Goal: Task Accomplishment & Management: Use online tool/utility

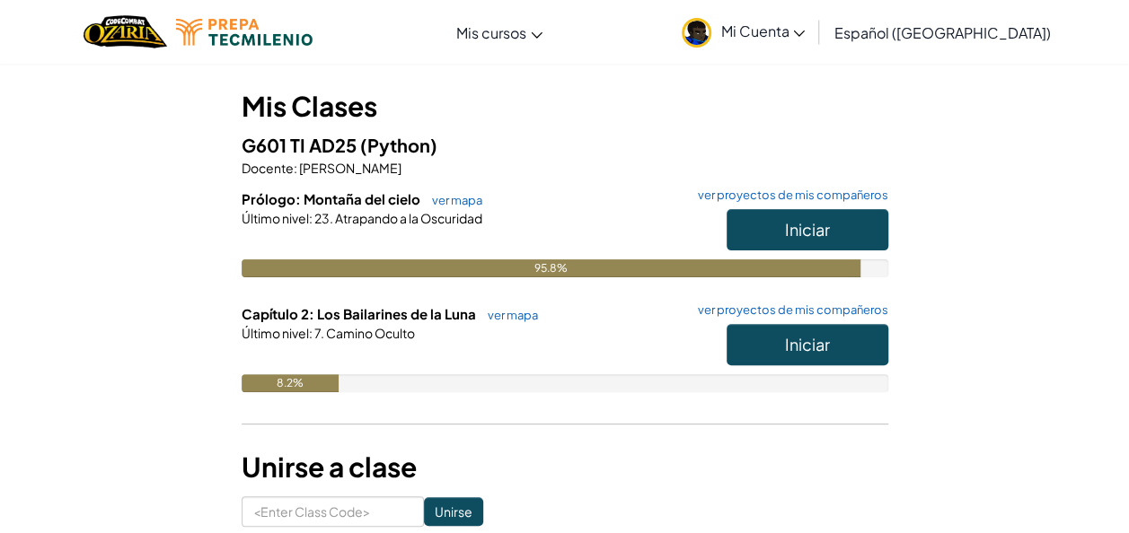
scroll to position [145, 0]
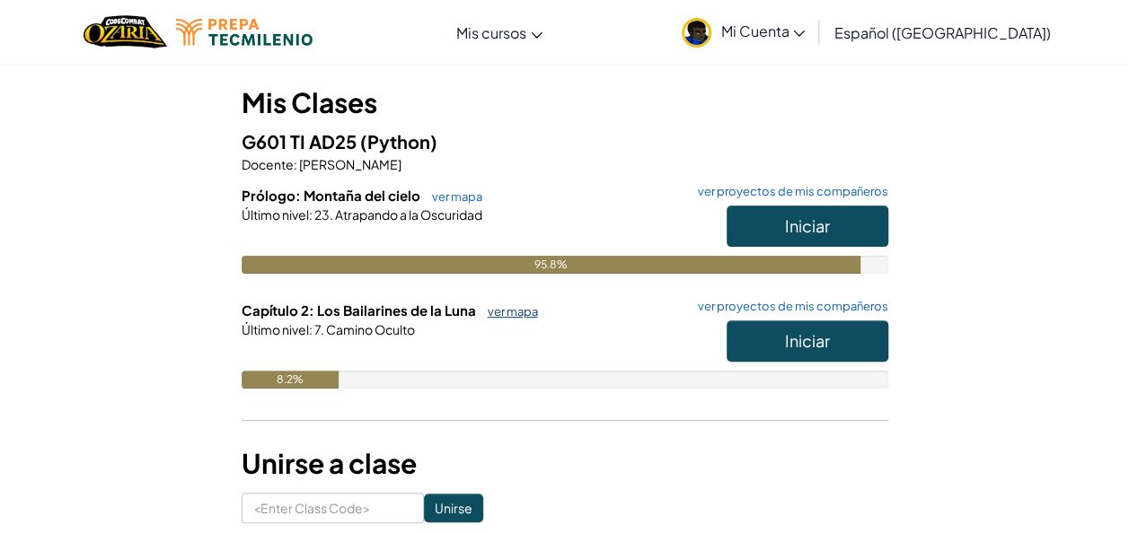
click at [505, 314] on link "ver mapa" at bounding box center [508, 311] width 59 height 14
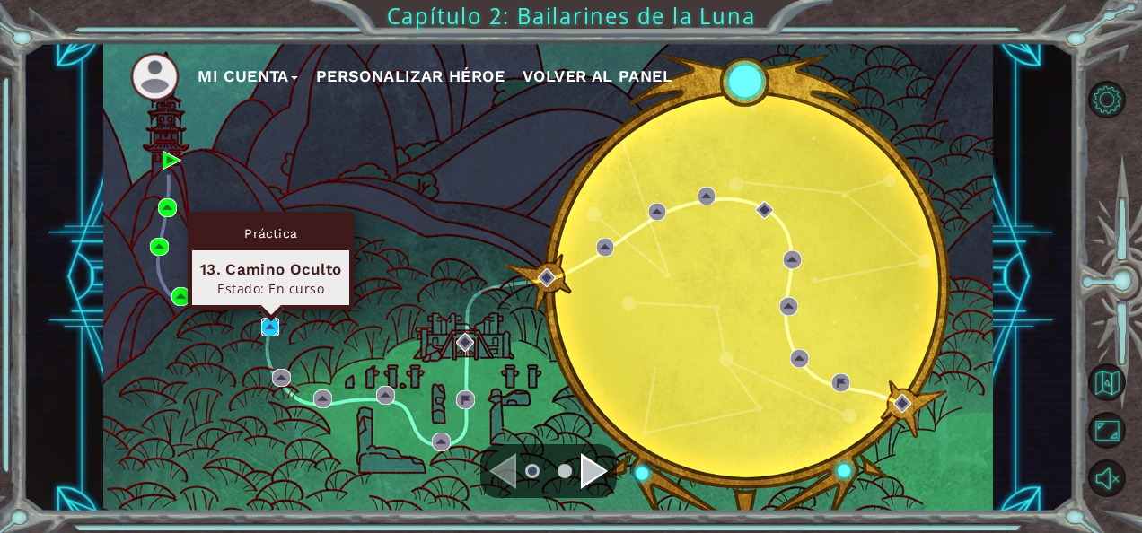
click at [270, 335] on img at bounding box center [270, 327] width 19 height 19
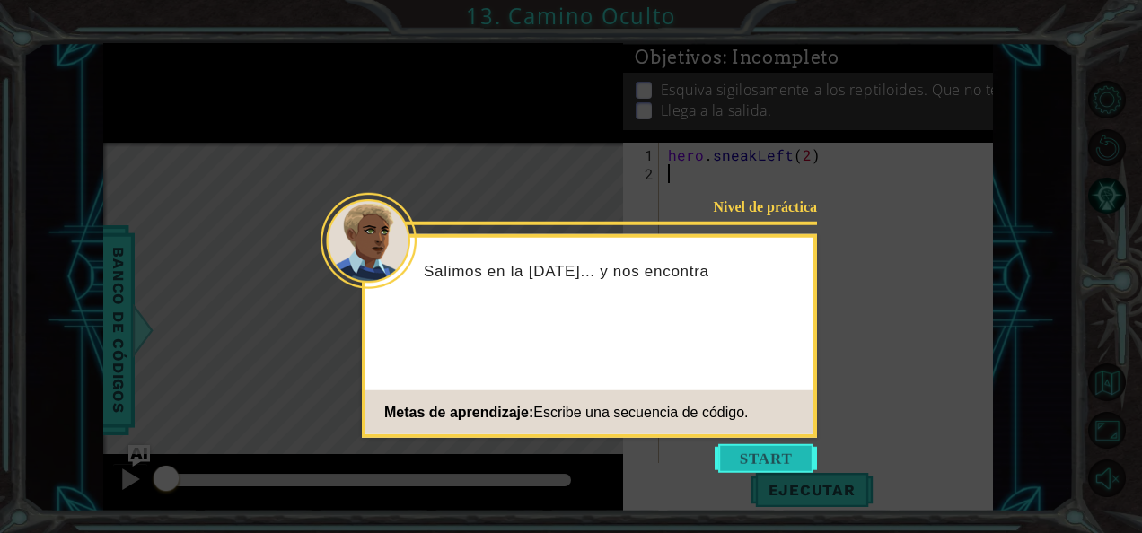
click at [757, 453] on button "Start" at bounding box center [766, 458] width 102 height 29
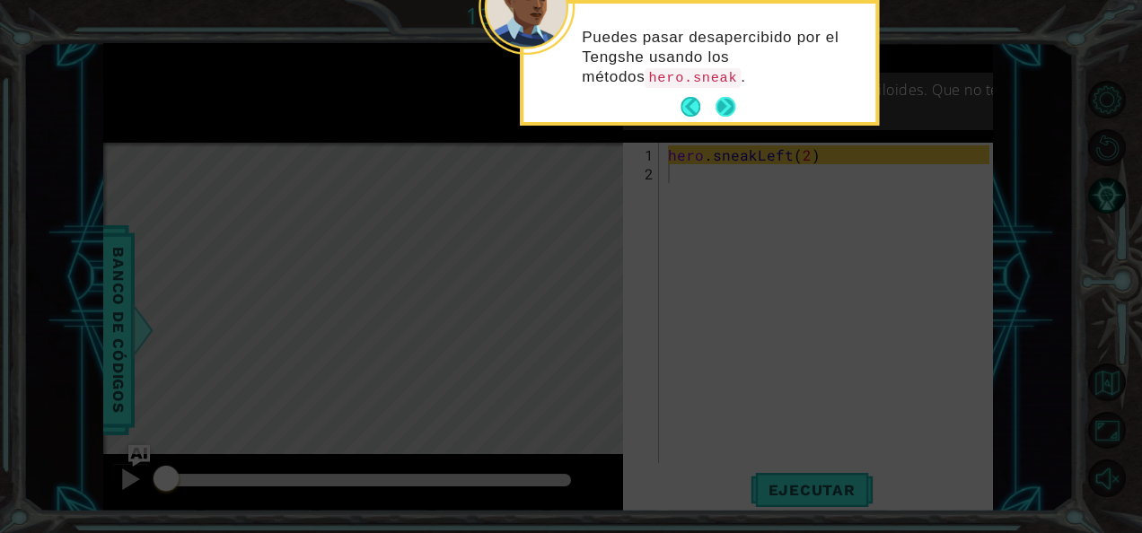
click at [734, 111] on button "Next" at bounding box center [726, 107] width 21 height 21
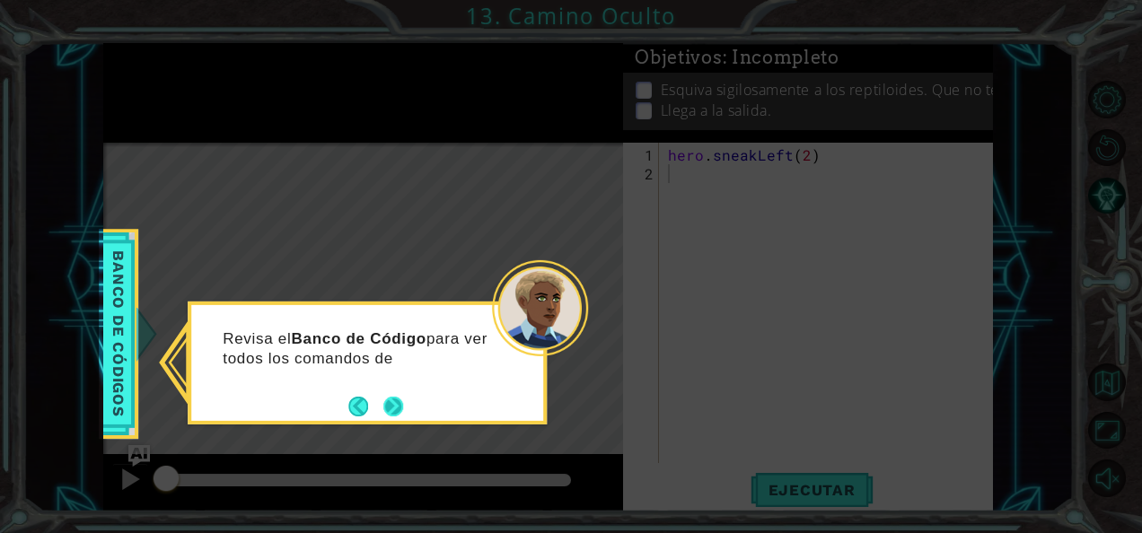
click at [409, 403] on div "Revisa el Banco de Código para ver todos los comandos de" at bounding box center [367, 363] width 359 height 123
click at [402, 404] on button "Next" at bounding box center [393, 406] width 20 height 20
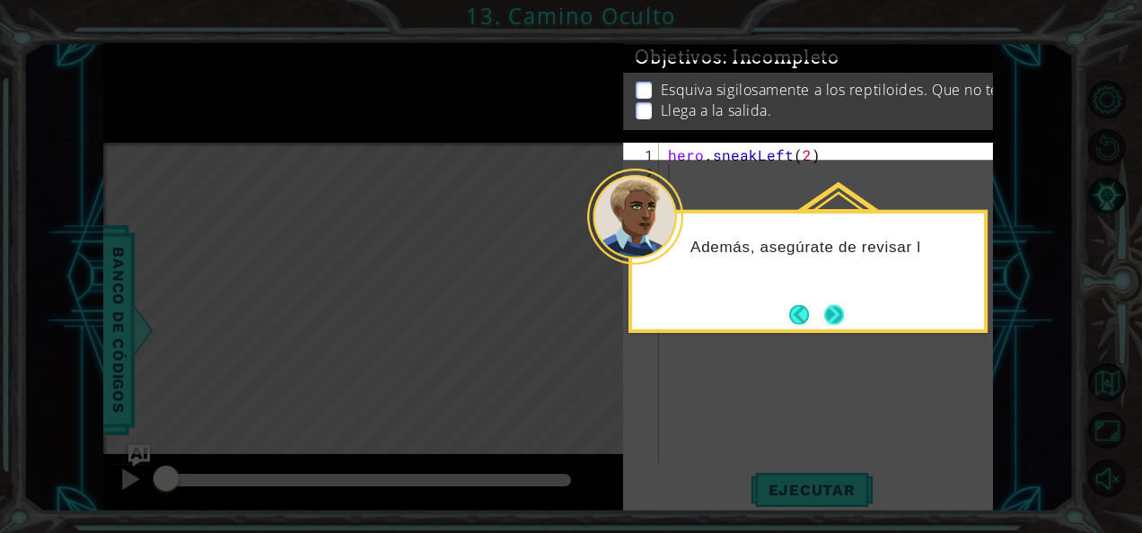
click at [833, 324] on button "Next" at bounding box center [834, 314] width 20 height 20
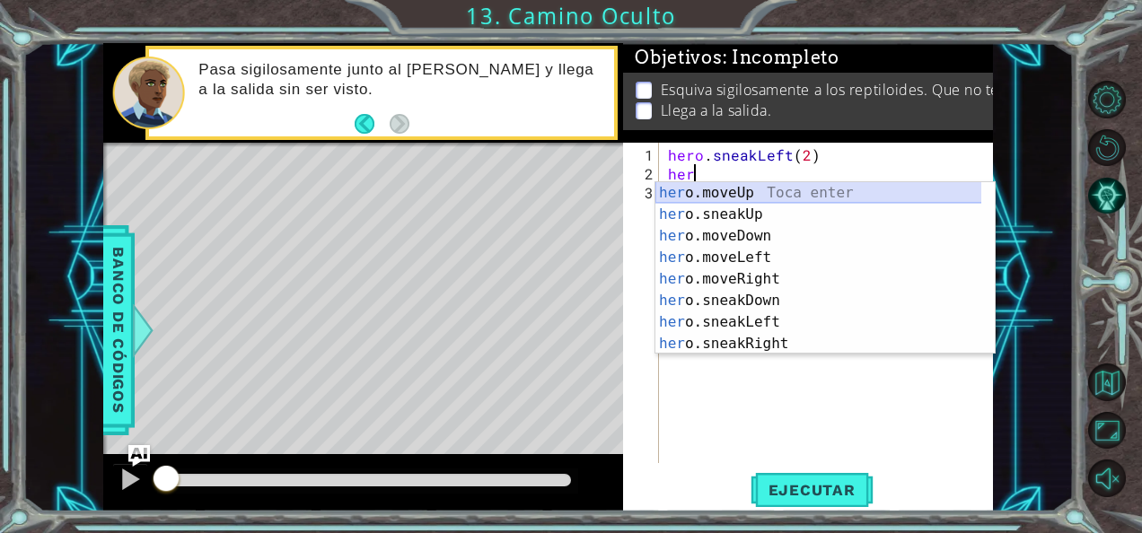
click at [716, 195] on div "her o.moveUp Toca enter her o.sneakUp Toca enter her o.moveDown Toca enter her …" at bounding box center [818, 289] width 327 height 215
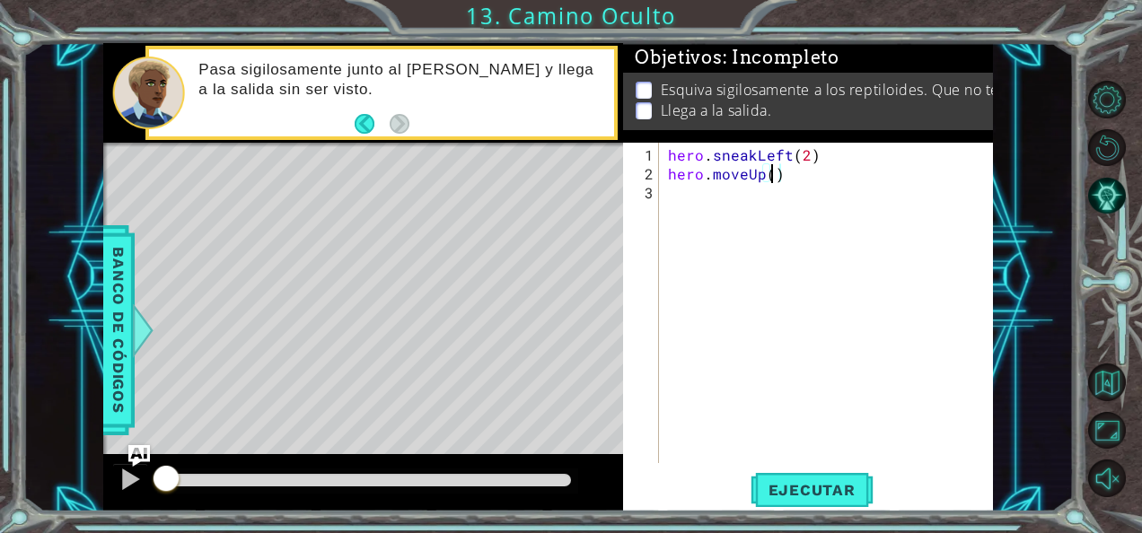
type textarea "hero.moveUp(2)"
click at [716, 195] on div "hero . sneakLeft ( 2 ) hero . moveUp ( 2 )" at bounding box center [831, 324] width 334 height 358
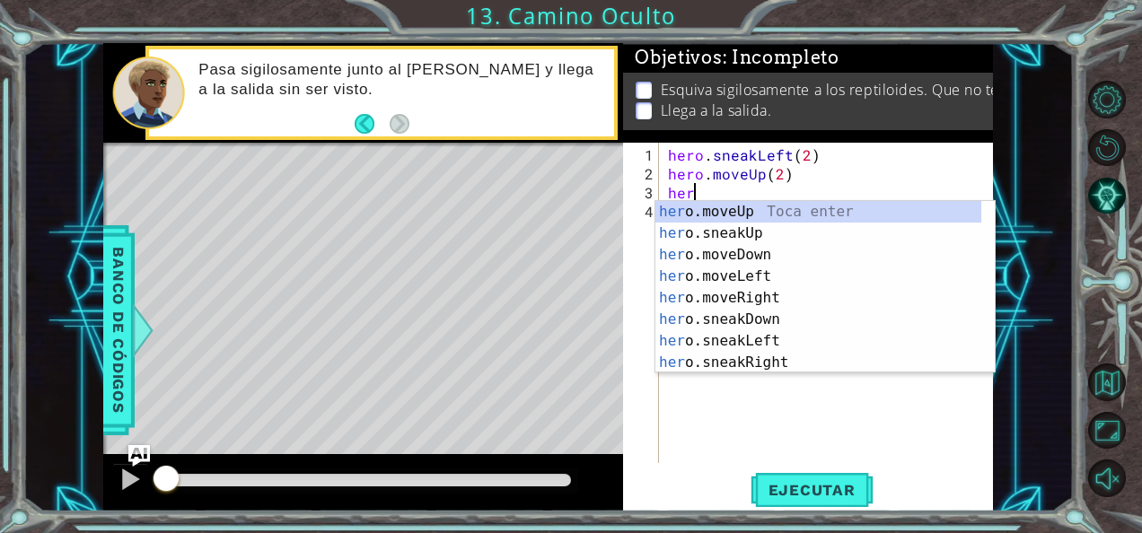
scroll to position [0, 0]
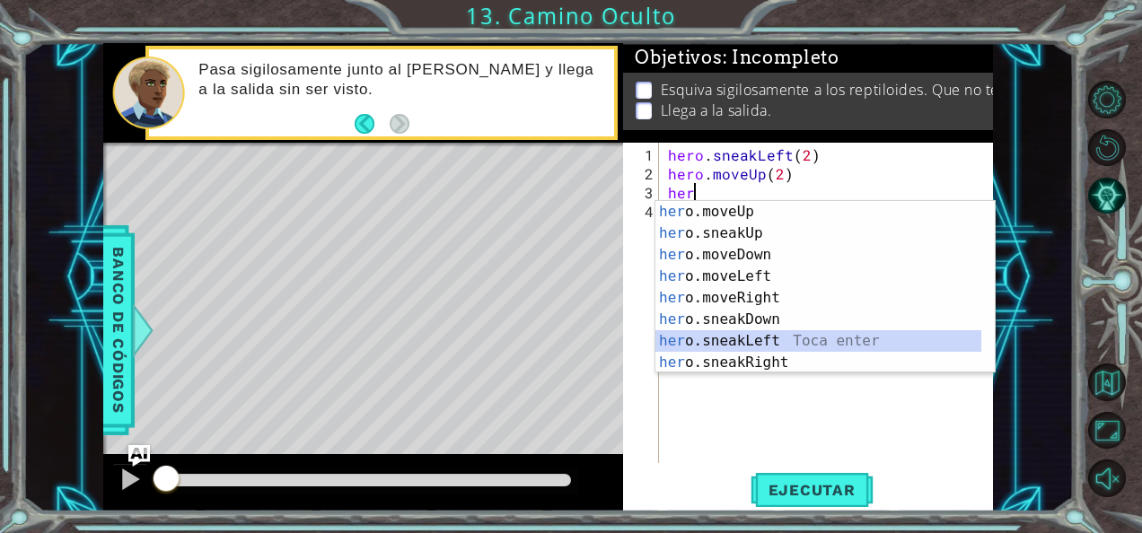
click at [755, 337] on div "her o.moveUp Toca enter her o.sneakUp Toca enter her o.moveDown Toca enter her …" at bounding box center [818, 308] width 327 height 215
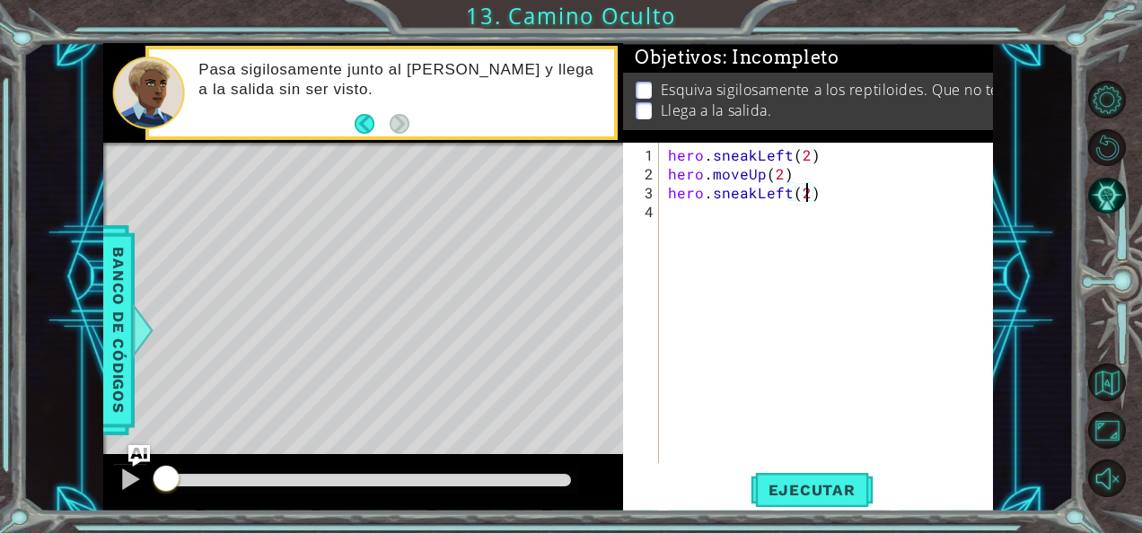
scroll to position [0, 7]
click at [807, 473] on div "hero.sneakLeft(2) 1 2 3 4 hero . sneakLeft ( 2 ) hero . moveUp ( 2 ) hero . sne…" at bounding box center [808, 327] width 370 height 369
click at [807, 473] on button "Ejecutar" at bounding box center [812, 489] width 123 height 37
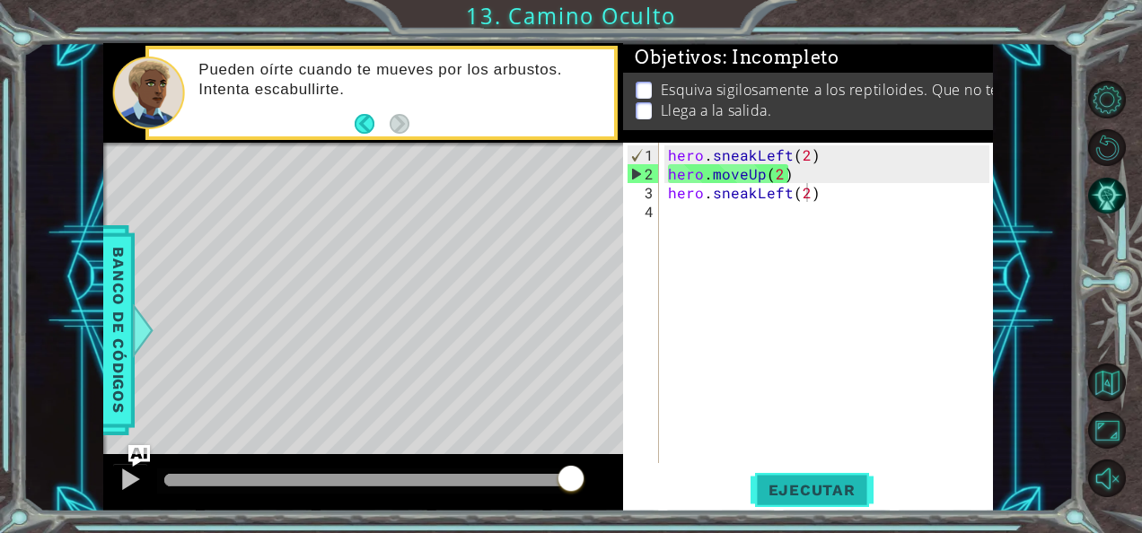
click at [807, 473] on button "Ejecutar" at bounding box center [812, 489] width 123 height 37
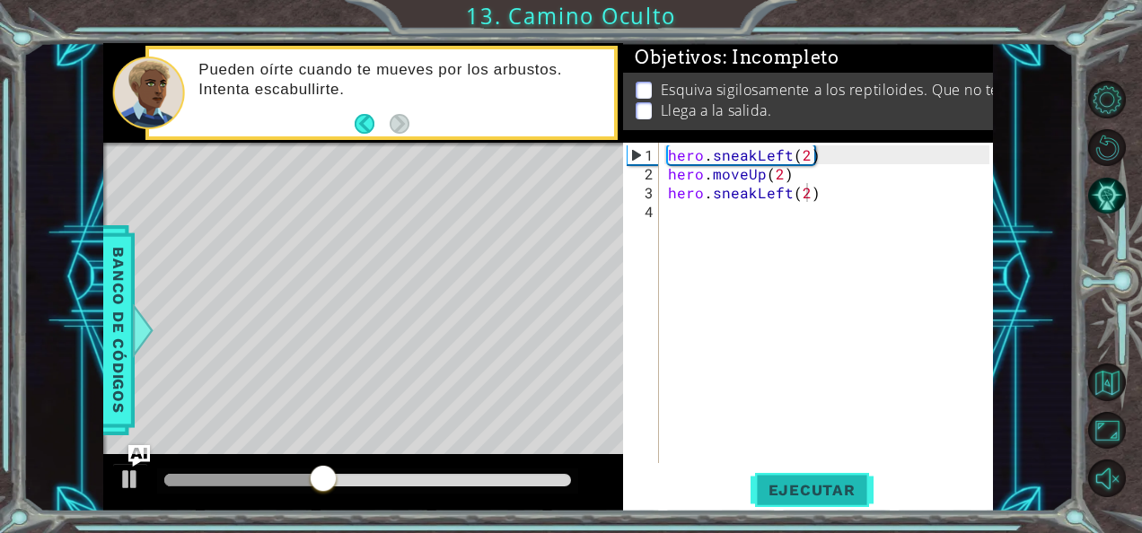
click at [819, 502] on button "Ejecutar" at bounding box center [812, 489] width 123 height 37
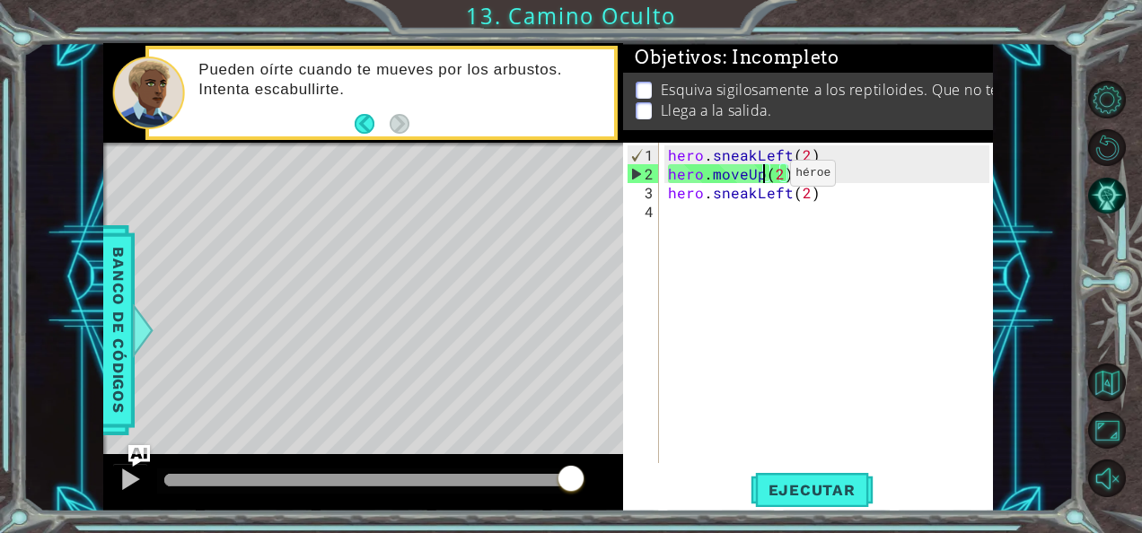
click at [760, 180] on div "hero . sneakLeft ( 2 ) hero . moveUp ( 2 ) hero . sneakLeft ( 2 )" at bounding box center [831, 324] width 334 height 358
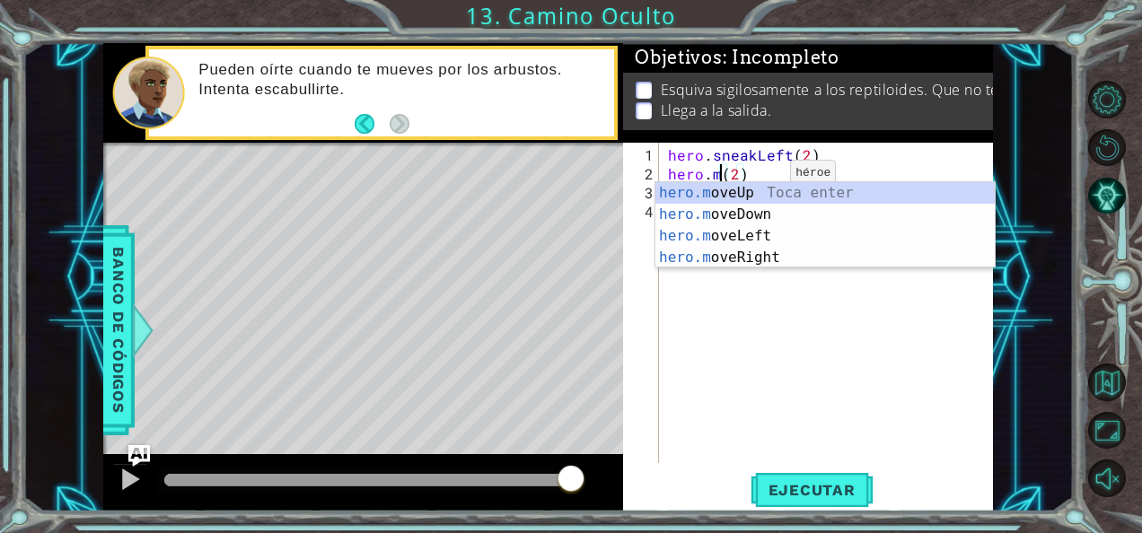
scroll to position [0, 4]
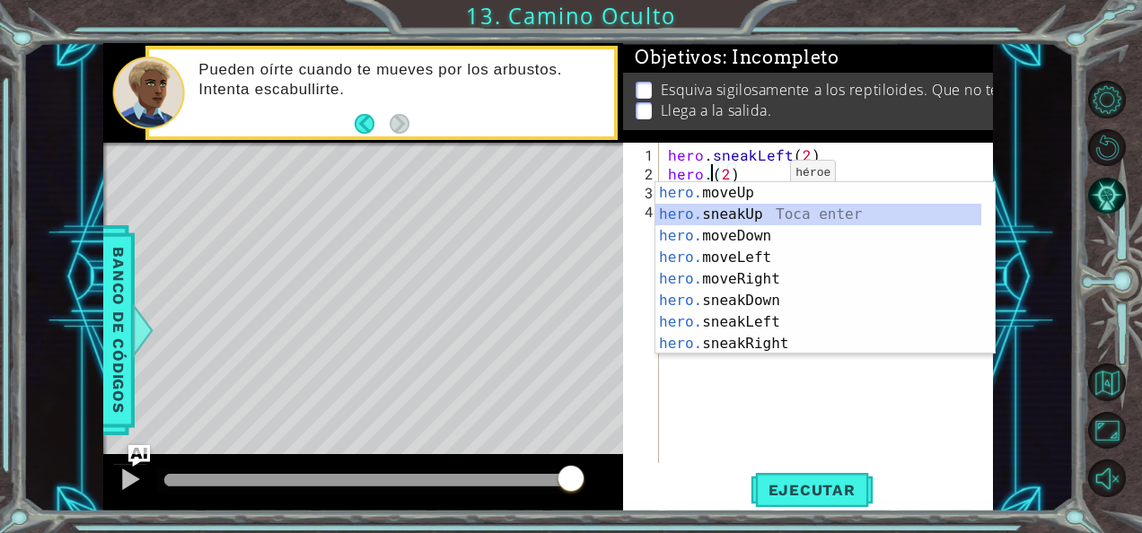
click at [750, 206] on div "hero. moveUp Toca enter hero. sneakUp Toca enter hero. moveDown Toca enter hero…" at bounding box center [818, 289] width 327 height 215
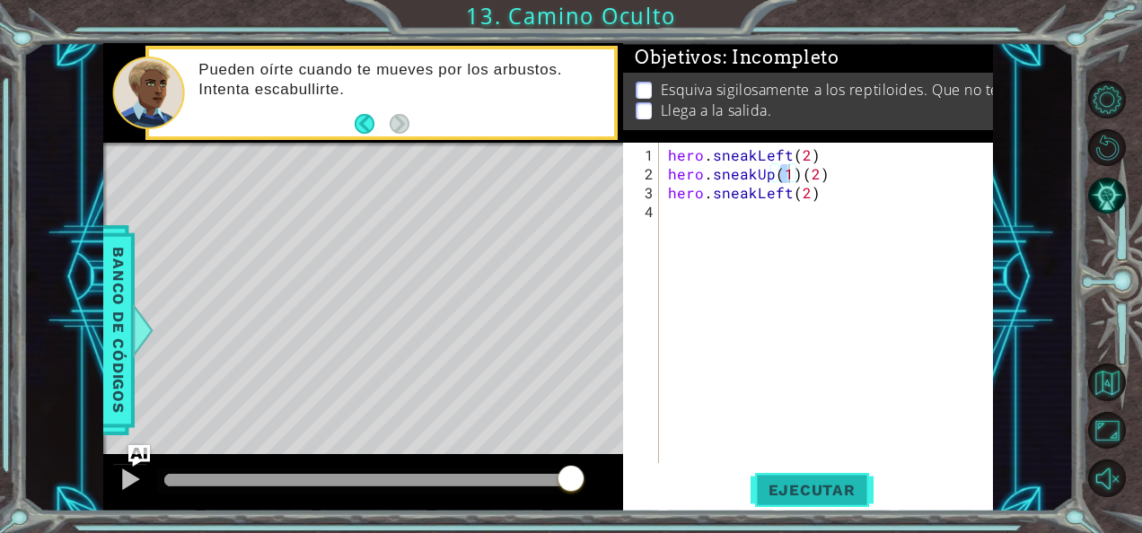
click at [828, 496] on span "Ejecutar" at bounding box center [812, 490] width 123 height 18
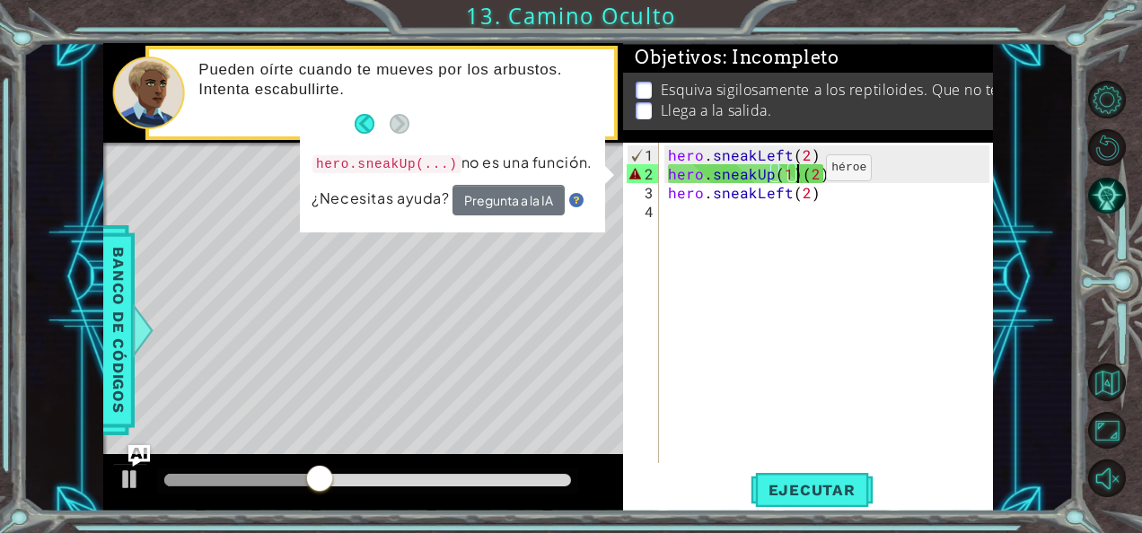
click at [795, 174] on div "hero . sneakLeft ( 2 ) hero . sneakUp ( 1 ) ( 2 ) hero . sneakLeft ( 2 )" at bounding box center [831, 324] width 334 height 358
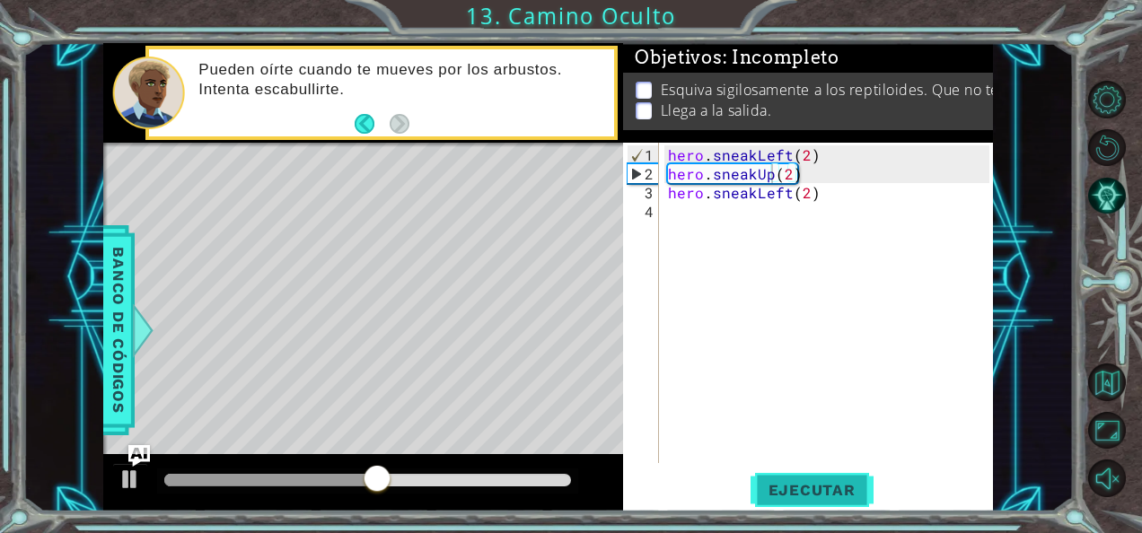
click at [822, 494] on span "Ejecutar" at bounding box center [812, 490] width 123 height 18
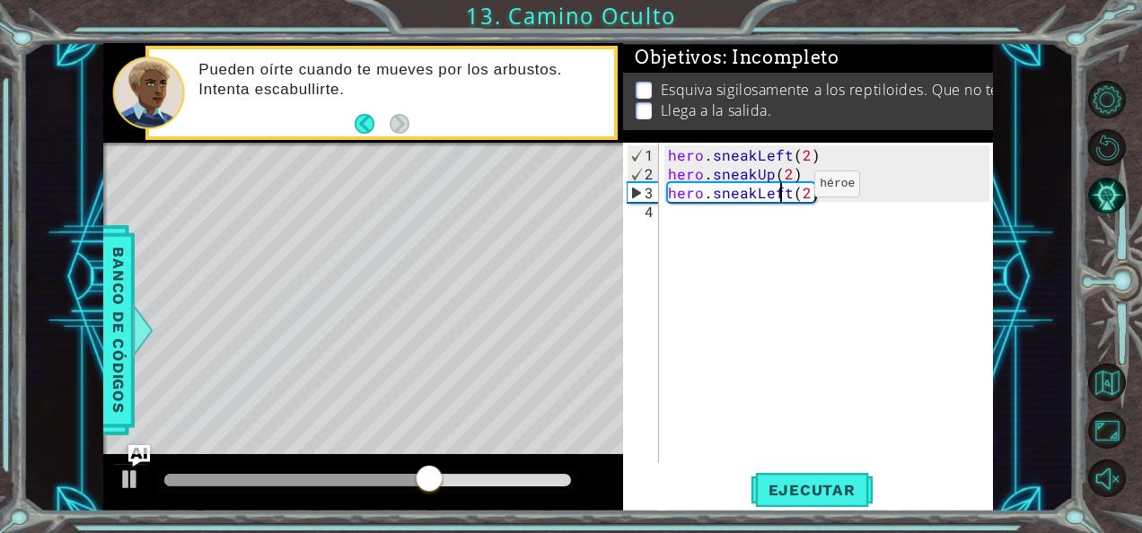
click at [784, 191] on div "hero . sneakLeft ( 2 ) hero . sneakUp ( 2 ) hero . sneakLeft ( 2 )" at bounding box center [831, 324] width 334 height 358
click at [791, 190] on div "hero . sneakLeft ( 2 ) hero . sneakUp ( 2 ) hero . sneakLeft ( 2 )" at bounding box center [831, 324] width 334 height 358
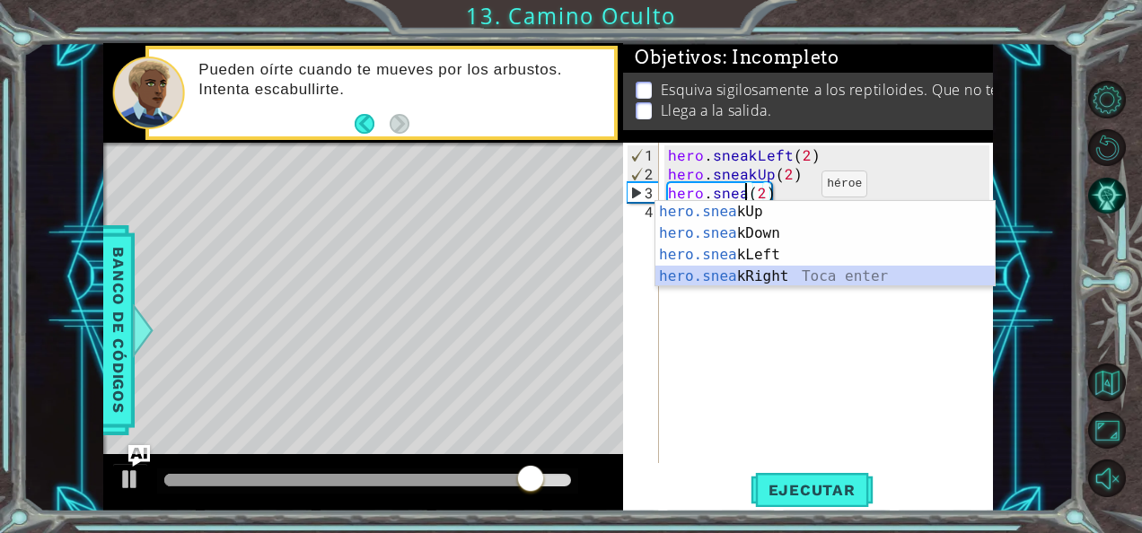
click at [777, 272] on div "hero.snea kUp Toca enter hero.snea kDown Toca enter hero.snea kLeft Toca enter …" at bounding box center [825, 265] width 340 height 129
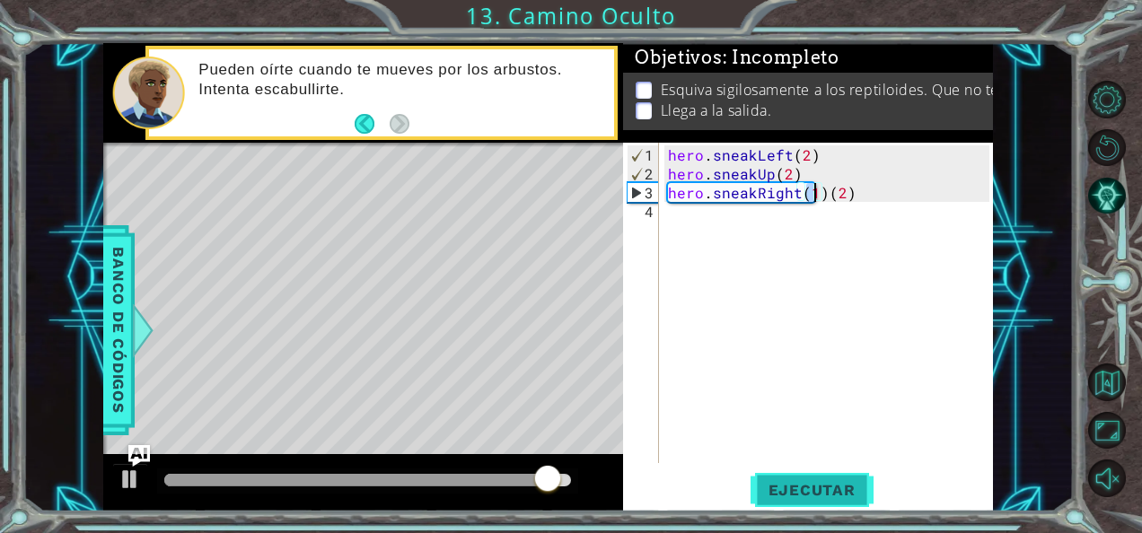
click at [784, 485] on span "Ejecutar" at bounding box center [812, 490] width 123 height 18
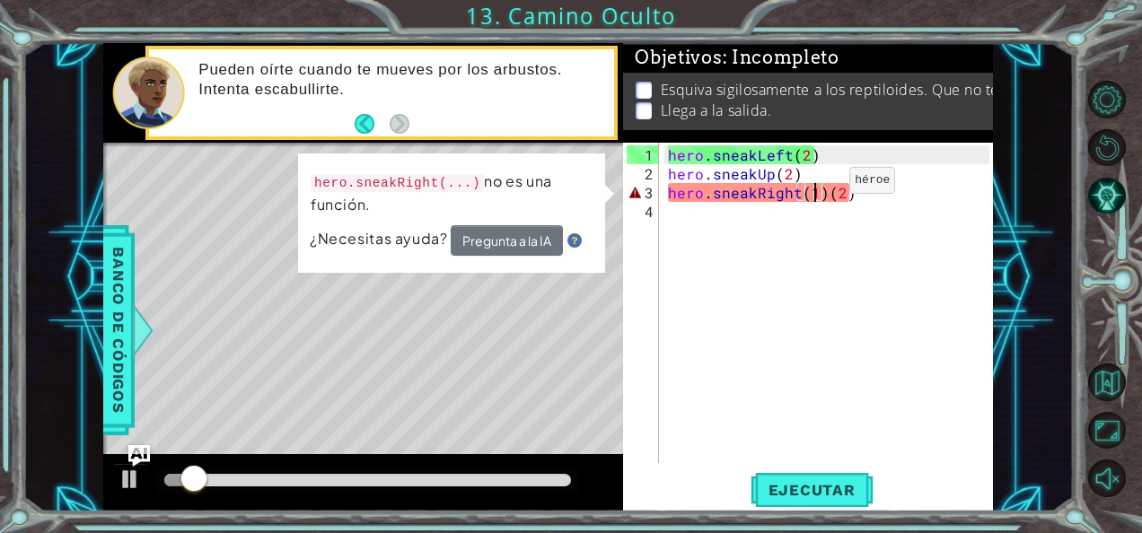
click at [819, 188] on div "hero . sneakLeft ( 2 ) hero . sneakUp ( 2 ) hero . sneakRight ( 1 ) ( 2 )" at bounding box center [831, 324] width 334 height 358
click at [826, 187] on div "hero . sneakLeft ( 2 ) hero . sneakUp ( 2 ) hero . sneakRight ( 1 ) ( 2 )" at bounding box center [831, 324] width 334 height 358
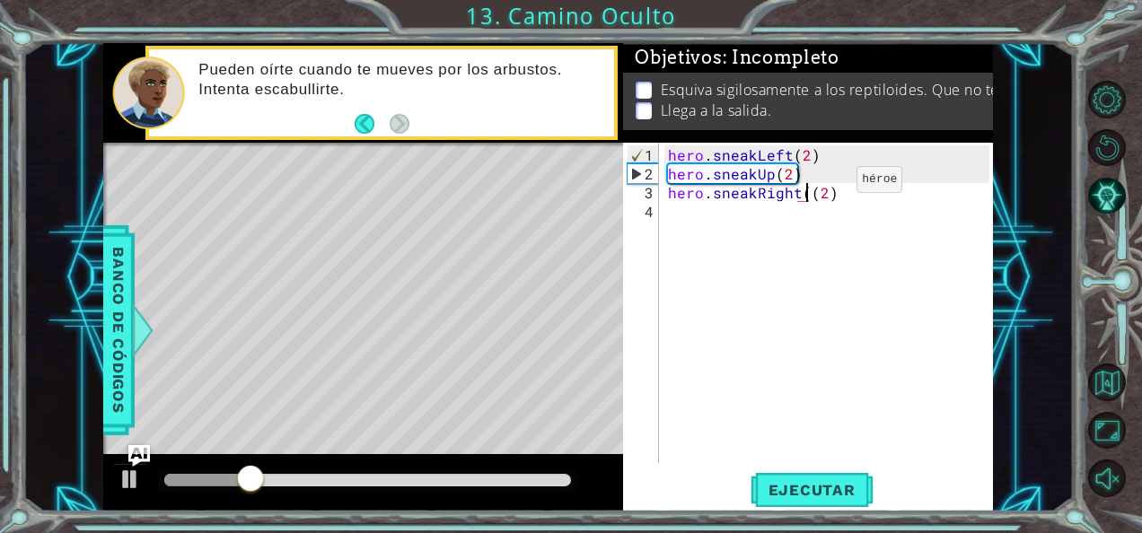
type textarea "hero.sneakRight(2)"
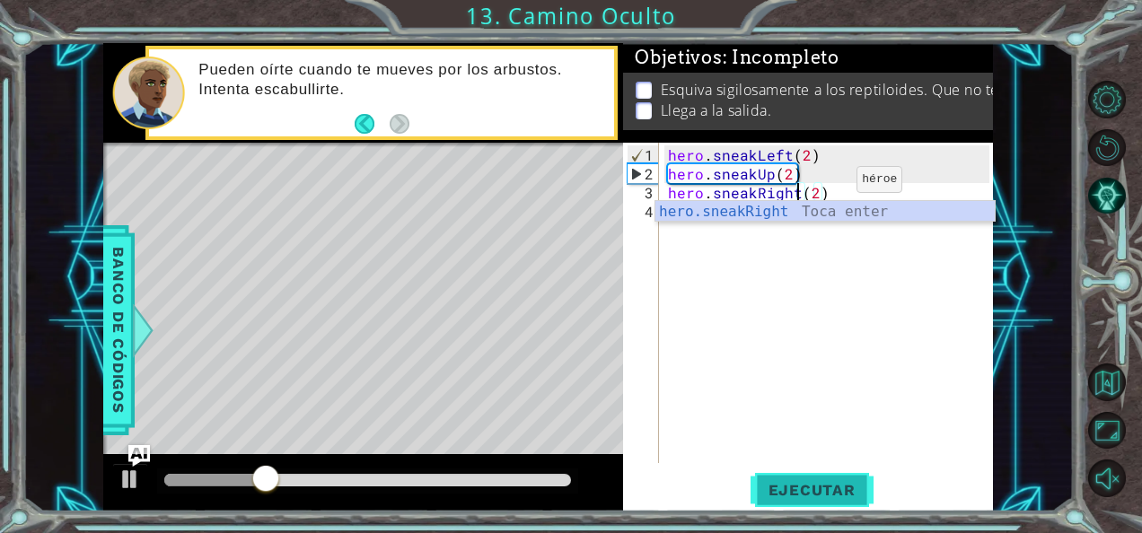
click at [856, 491] on span "Ejecutar" at bounding box center [812, 490] width 123 height 18
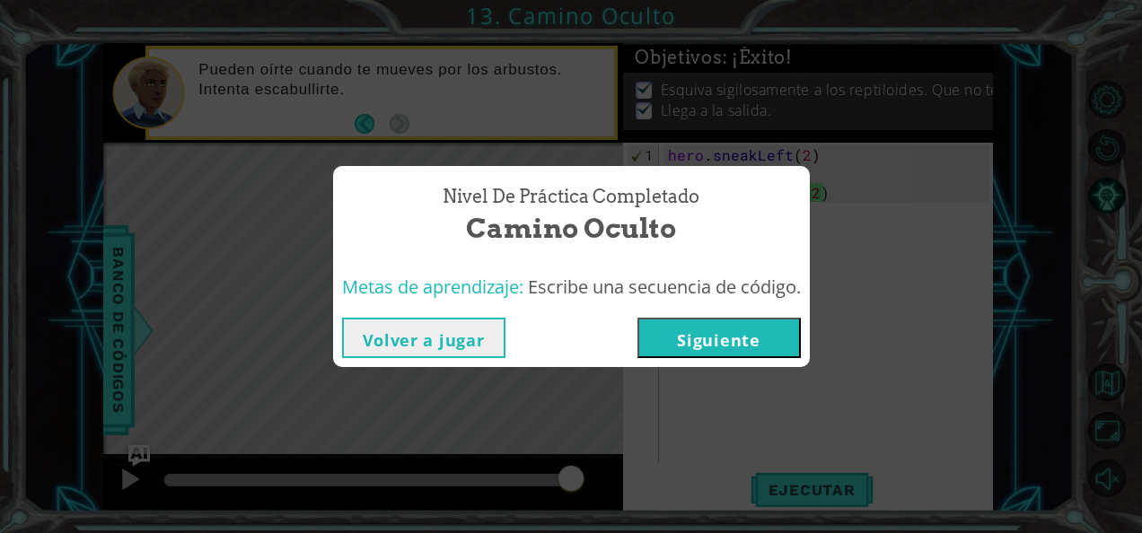
click at [763, 330] on button "Siguiente" at bounding box center [718, 338] width 163 height 40
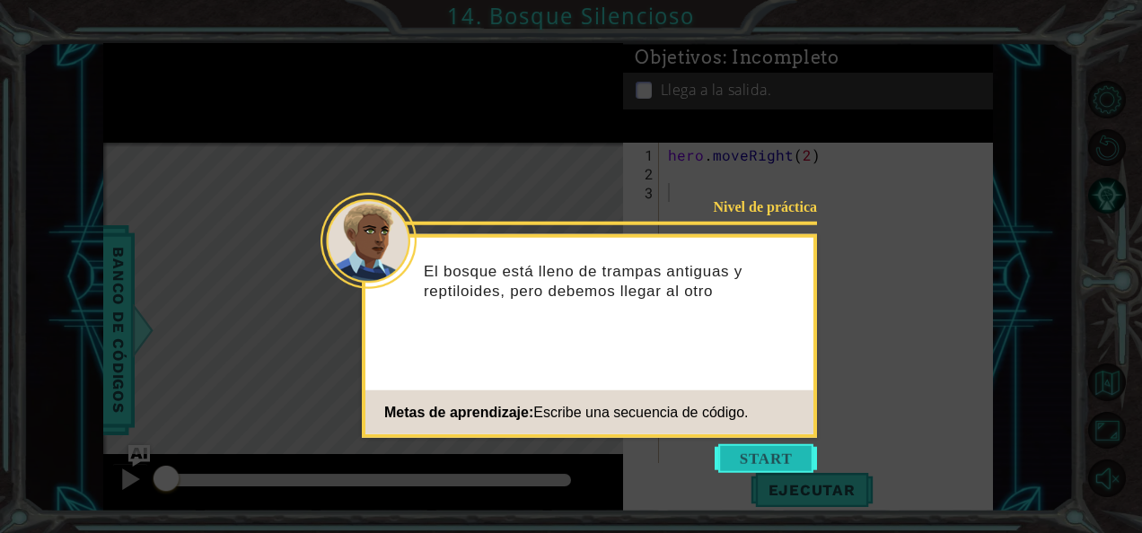
click at [774, 460] on button "Start" at bounding box center [766, 458] width 102 height 29
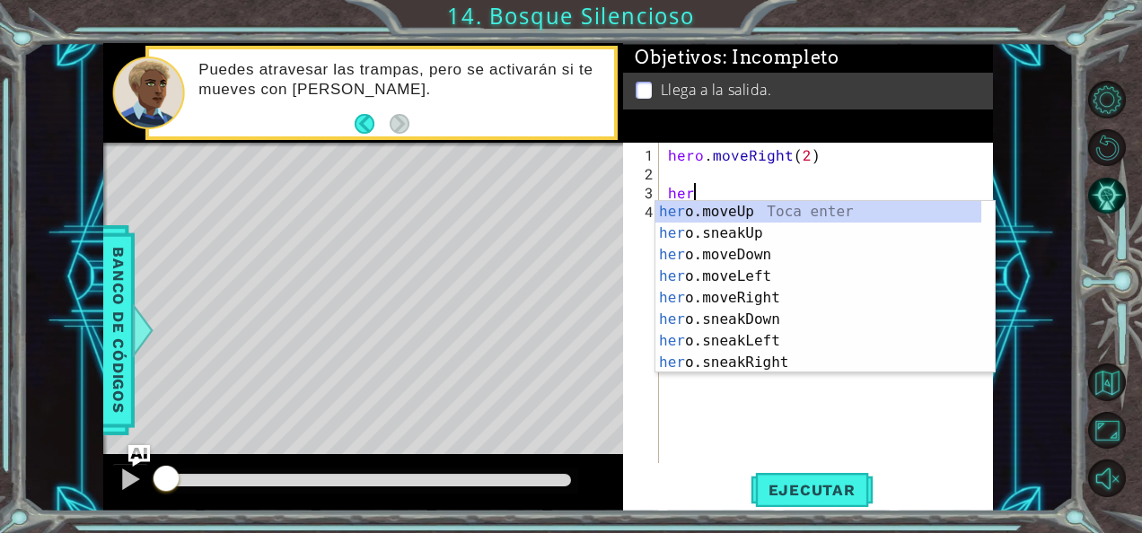
scroll to position [0, 1]
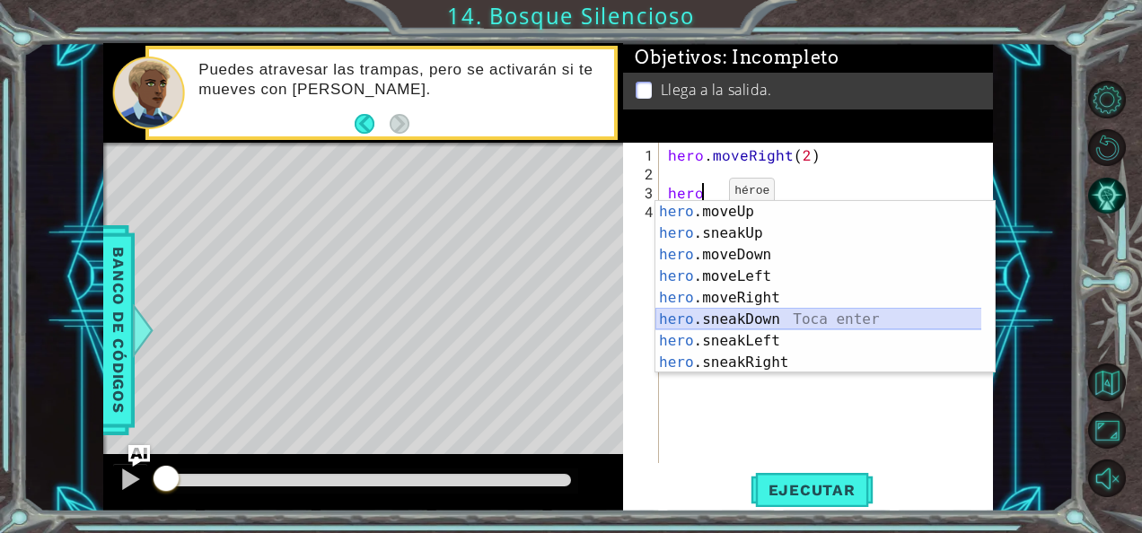
click at [705, 323] on div "hero .moveUp Toca enter hero .sneakUp Toca enter hero .moveDown Toca enter hero…" at bounding box center [818, 308] width 327 height 215
type textarea "hero.sneakDown(1)"
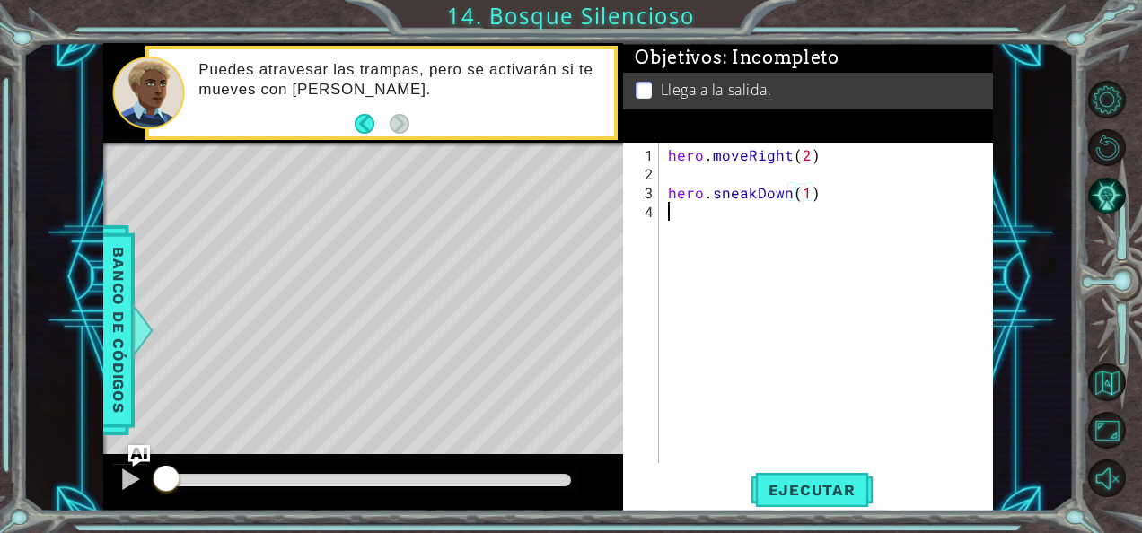
click at [705, 323] on div "hero . moveRight ( 2 ) hero . sneakDown ( 1 )" at bounding box center [831, 324] width 334 height 358
click at [706, 183] on div "hero . moveRight ( 2 ) hero . sneakDown ( 1 )" at bounding box center [831, 324] width 334 height 358
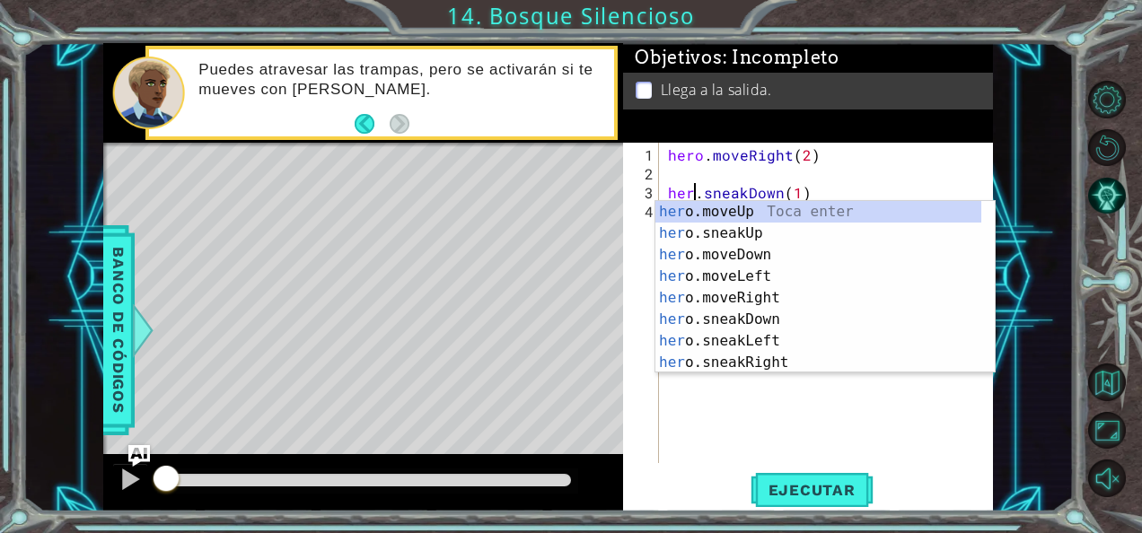
type textarea "hero.sneakDown(1)"
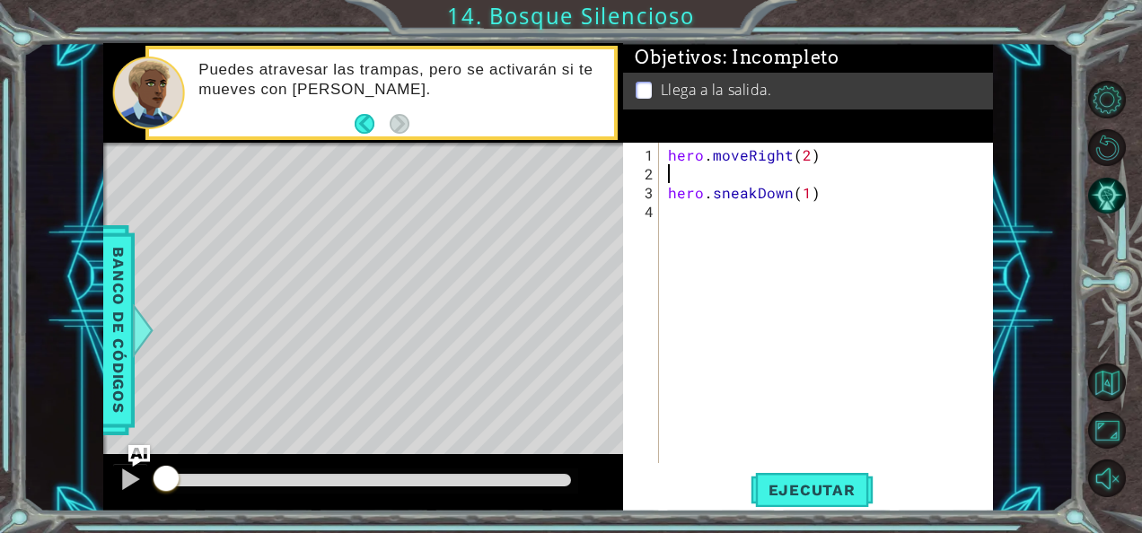
click at [704, 171] on div "hero . moveRight ( 2 ) hero . sneakDown ( 1 )" at bounding box center [831, 324] width 334 height 358
type textarea "hero.moveRight(2)"
click at [691, 189] on div "hero . moveRight ( 2 ) hero . sneakDown ( 1 )" at bounding box center [831, 324] width 334 height 358
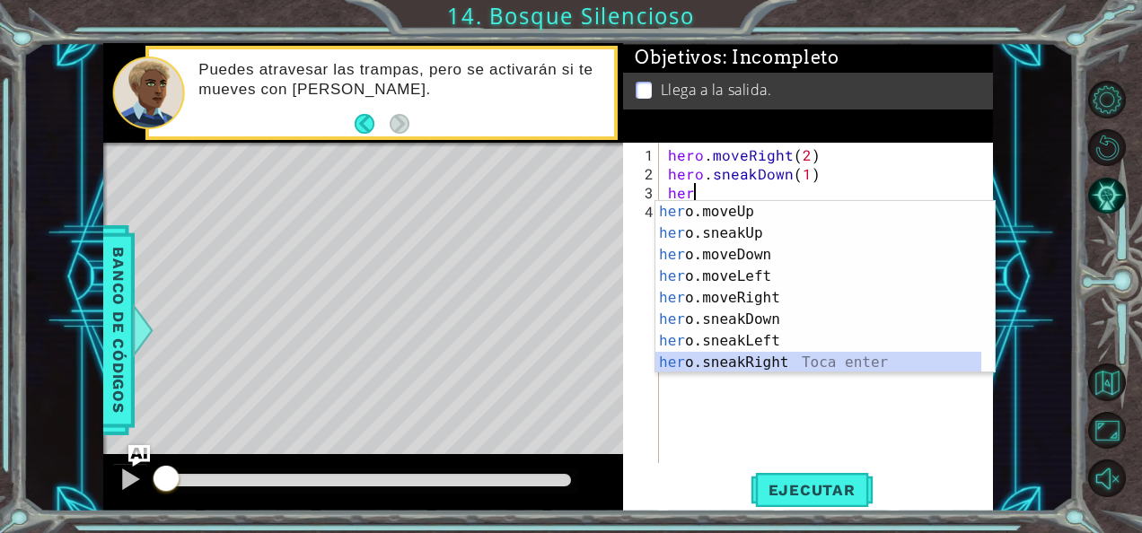
click at [778, 357] on div "her o.moveUp Toca enter her o.sneakUp Toca enter her o.moveDown Toca enter her …" at bounding box center [818, 308] width 327 height 215
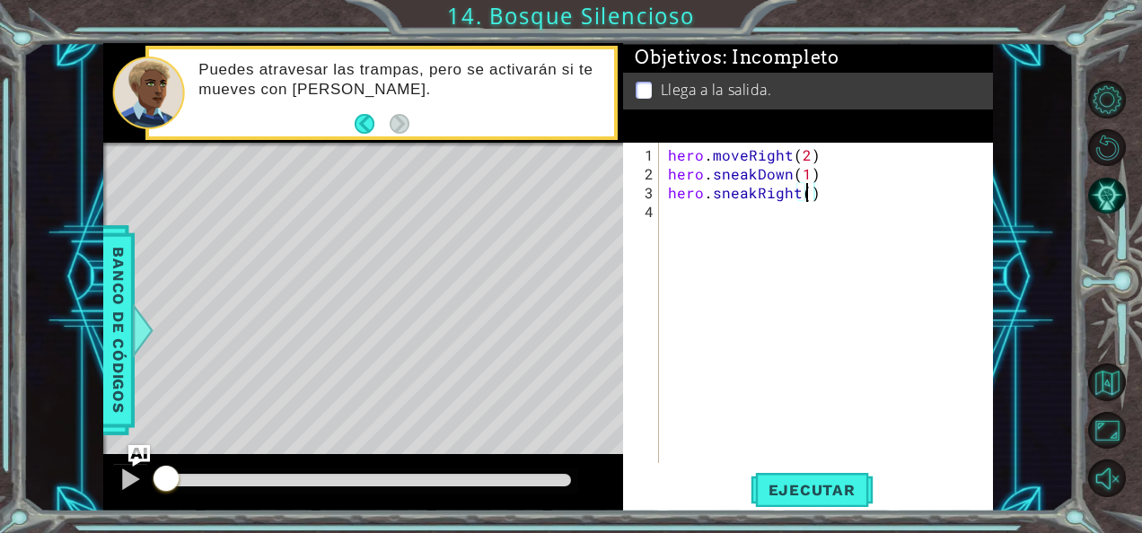
type textarea "hero.sneakRight(2)"
click at [687, 217] on div "hero . moveRight ( 2 ) hero . sneakDown ( 1 ) hero . sneakRight ( 2 )" at bounding box center [831, 324] width 334 height 358
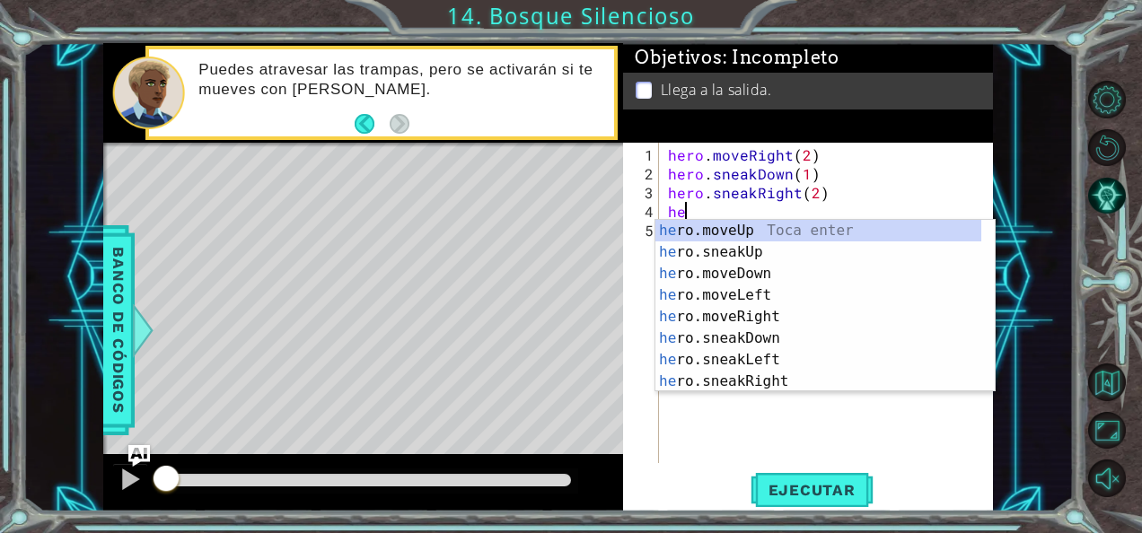
scroll to position [0, 1]
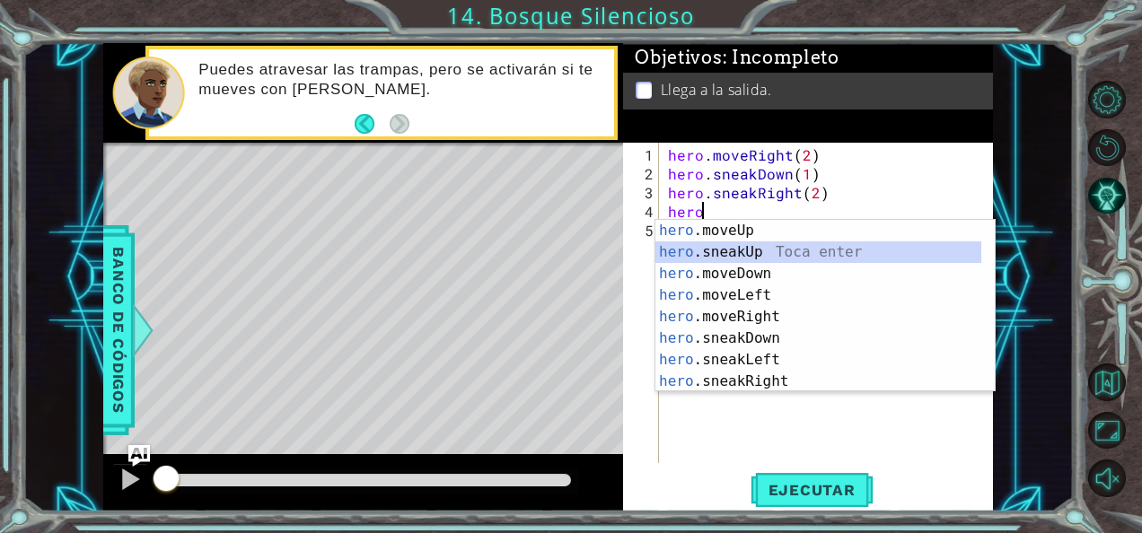
click at [695, 254] on div "hero .moveUp Toca enter hero .sneakUp Toca enter hero .moveDown Toca enter hero…" at bounding box center [818, 327] width 327 height 215
type textarea "hero.sneakUp(1)"
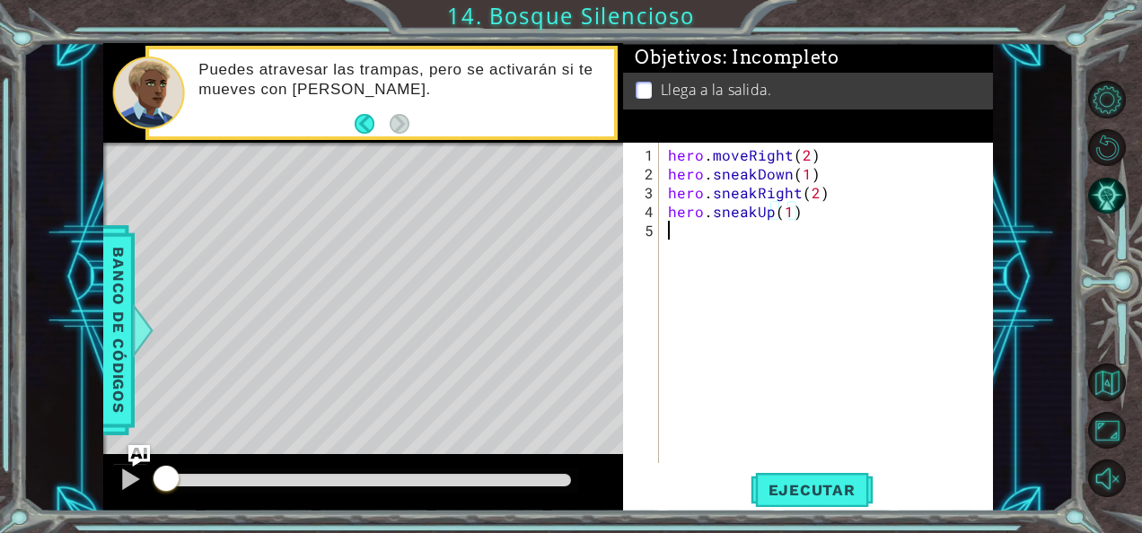
click at [698, 246] on div "hero . moveRight ( 2 ) hero . sneakDown ( 1 ) hero . sneakRight ( 2 ) hero . sn…" at bounding box center [831, 324] width 334 height 358
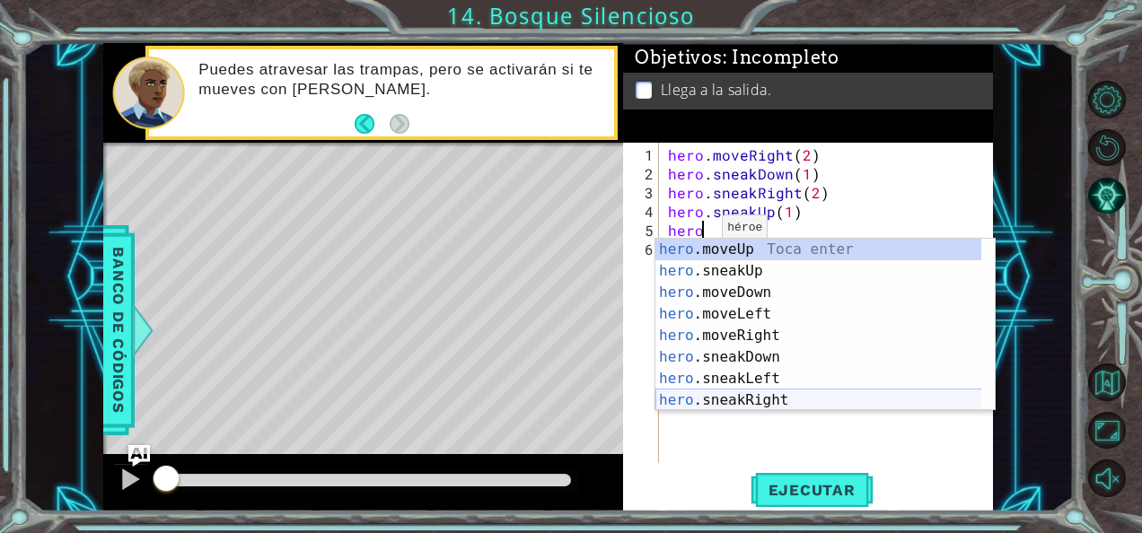
click at [740, 398] on div "hero .moveUp Toca enter hero .sneakUp Toca enter hero .moveDown Toca enter hero…" at bounding box center [818, 346] width 327 height 215
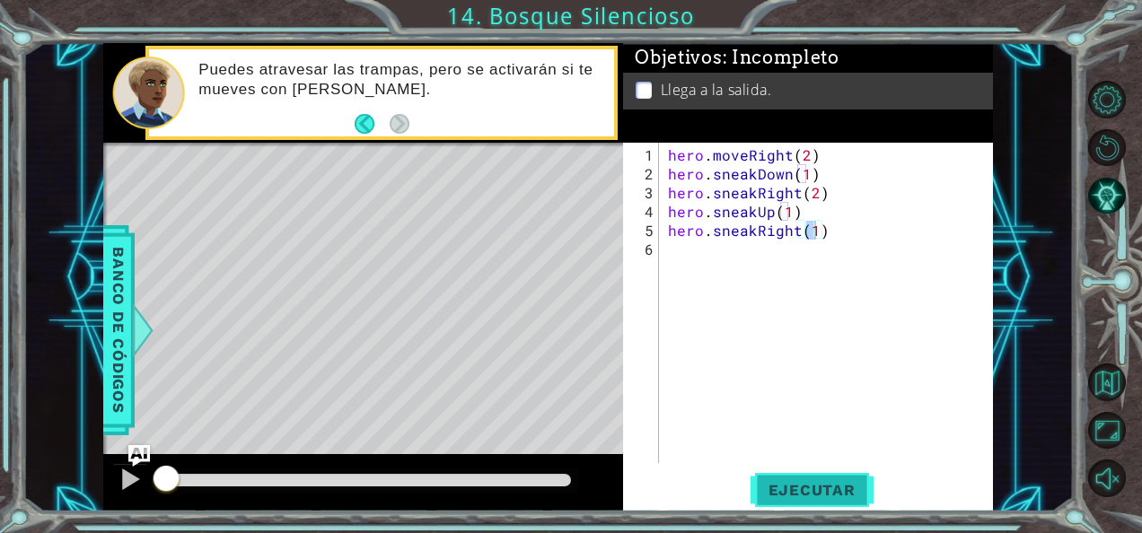
click at [769, 483] on span "Ejecutar" at bounding box center [812, 490] width 123 height 18
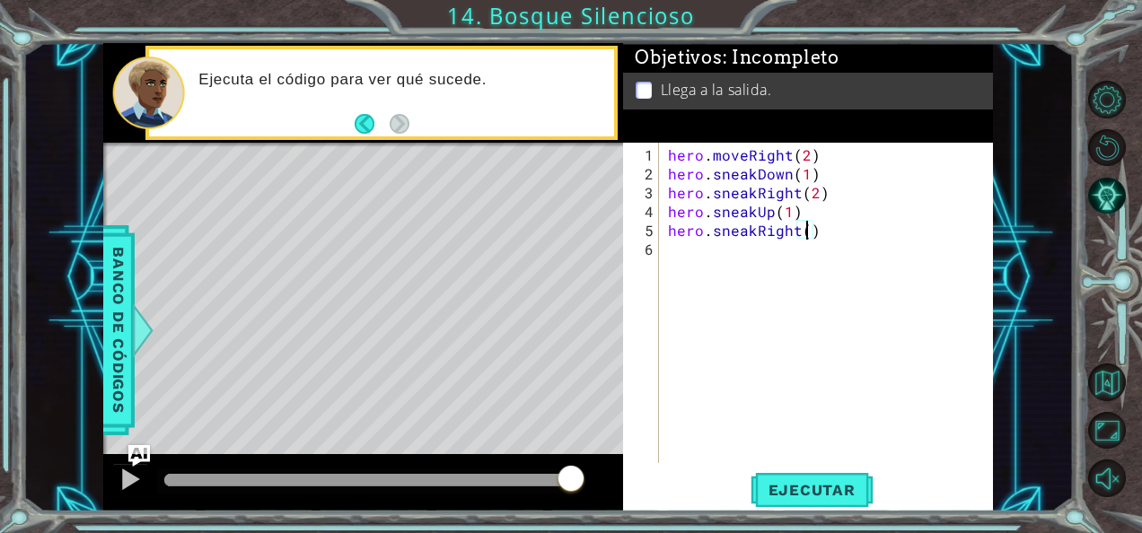
scroll to position [0, 8]
click at [837, 482] on span "Ejecutar" at bounding box center [812, 490] width 123 height 18
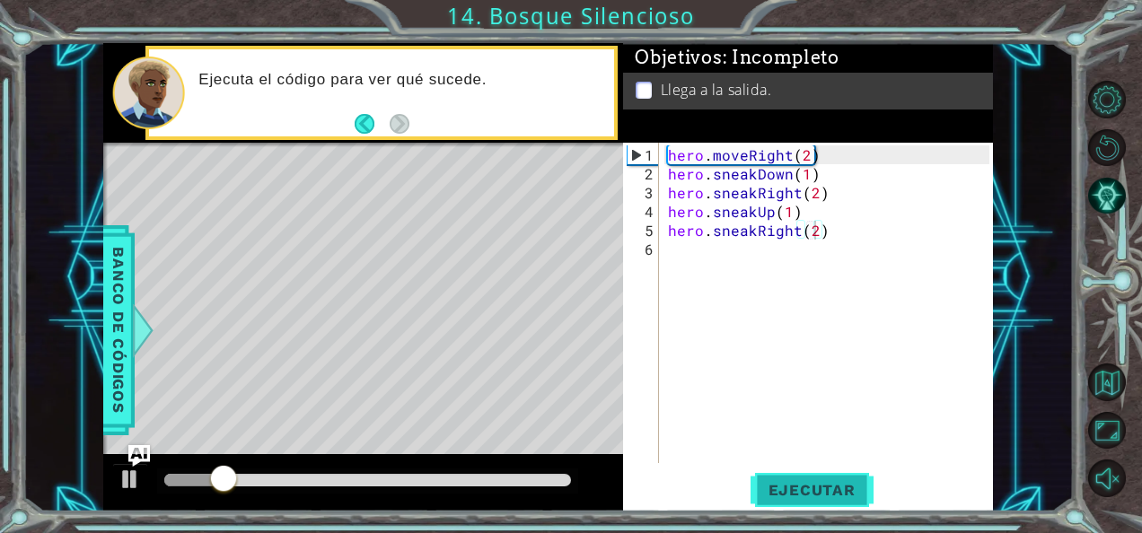
click at [837, 482] on span "Ejecutar" at bounding box center [812, 490] width 123 height 18
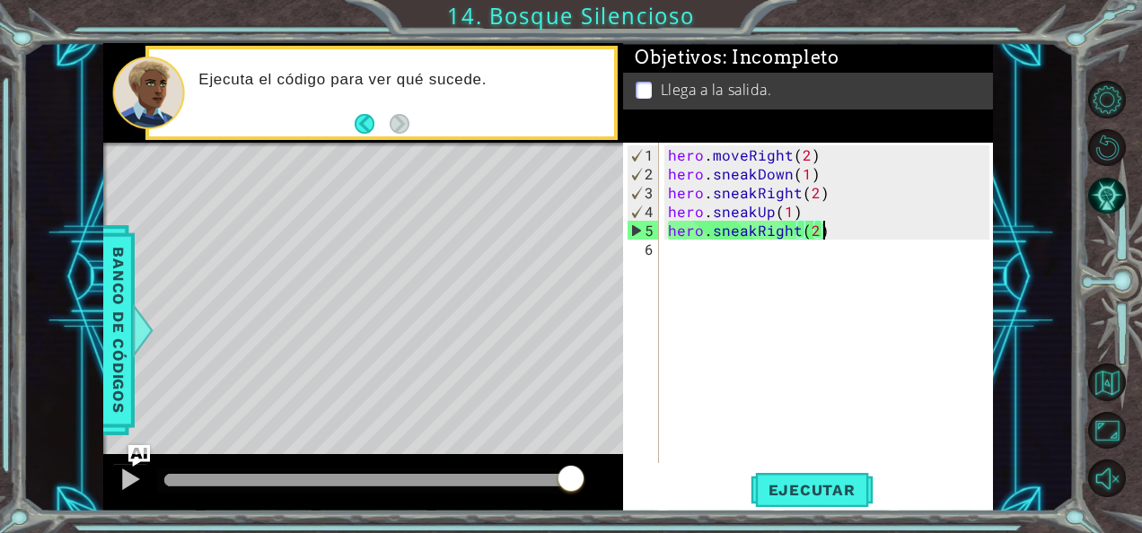
click at [836, 230] on div "hero . moveRight ( 2 ) hero . sneakDown ( 1 ) hero . sneakRight ( 2 ) hero . sn…" at bounding box center [831, 324] width 334 height 358
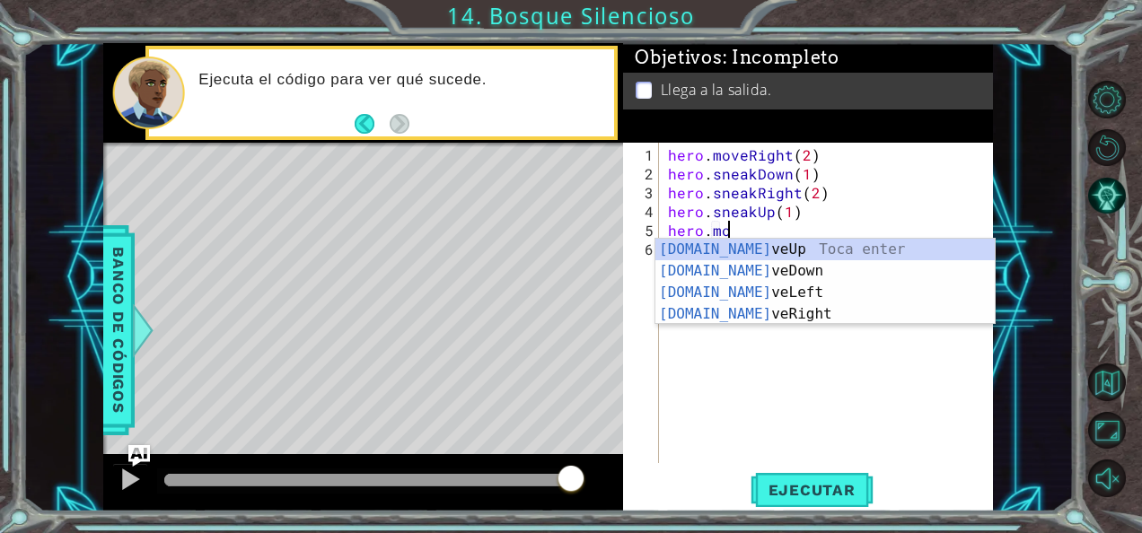
scroll to position [0, 2]
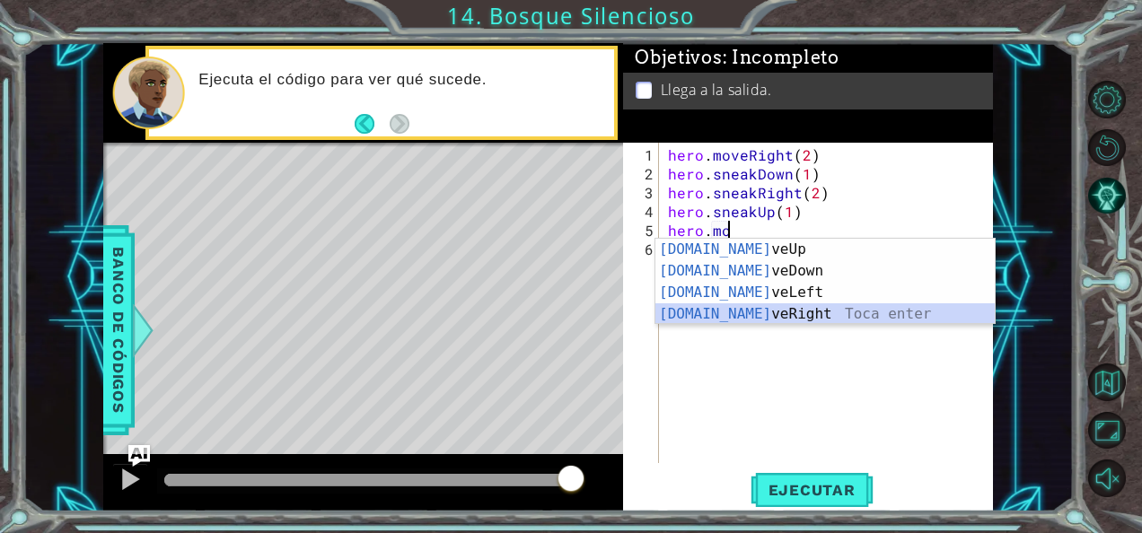
click at [747, 310] on div "[DOMAIN_NAME] veUp Toca enter [DOMAIN_NAME] veDown Toca enter [DOMAIN_NAME] veL…" at bounding box center [825, 303] width 340 height 129
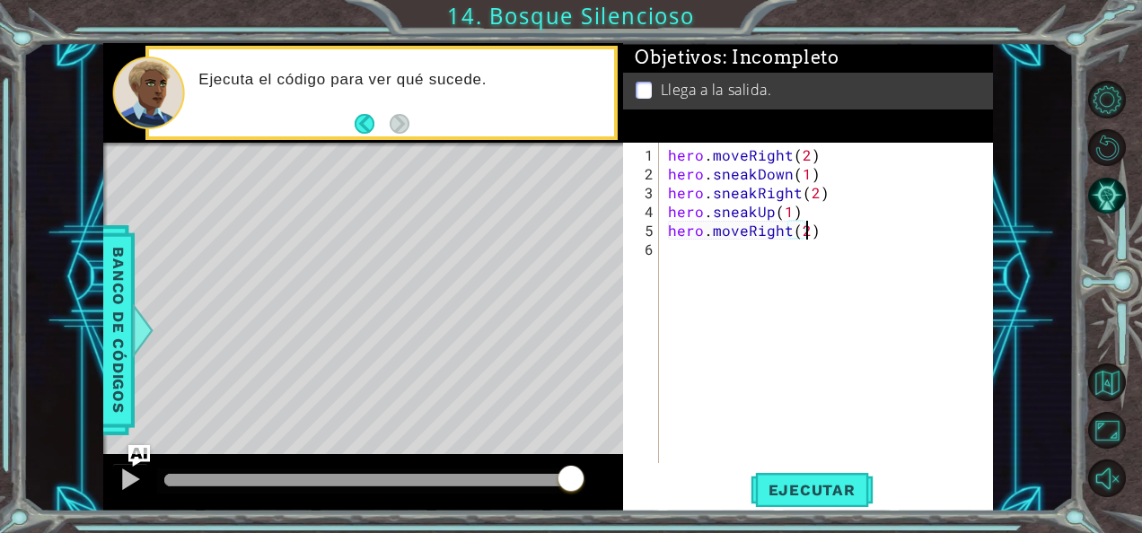
scroll to position [0, 7]
type textarea "hero.moveRight(2)"
click at [838, 492] on span "Ejecutar" at bounding box center [812, 490] width 123 height 18
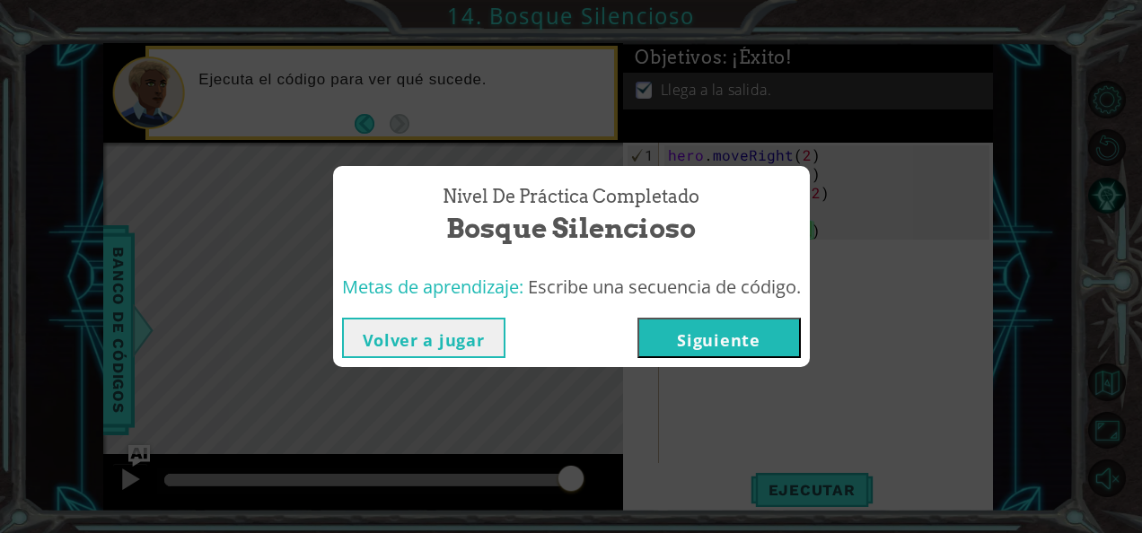
click at [707, 329] on button "Siguiente" at bounding box center [718, 338] width 163 height 40
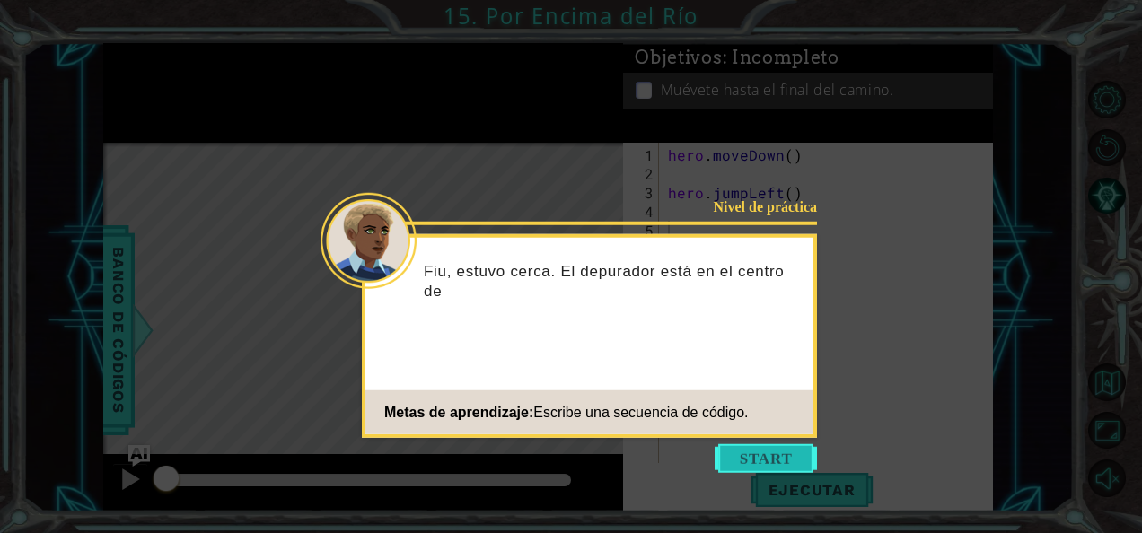
click at [738, 458] on button "Start" at bounding box center [766, 458] width 102 height 29
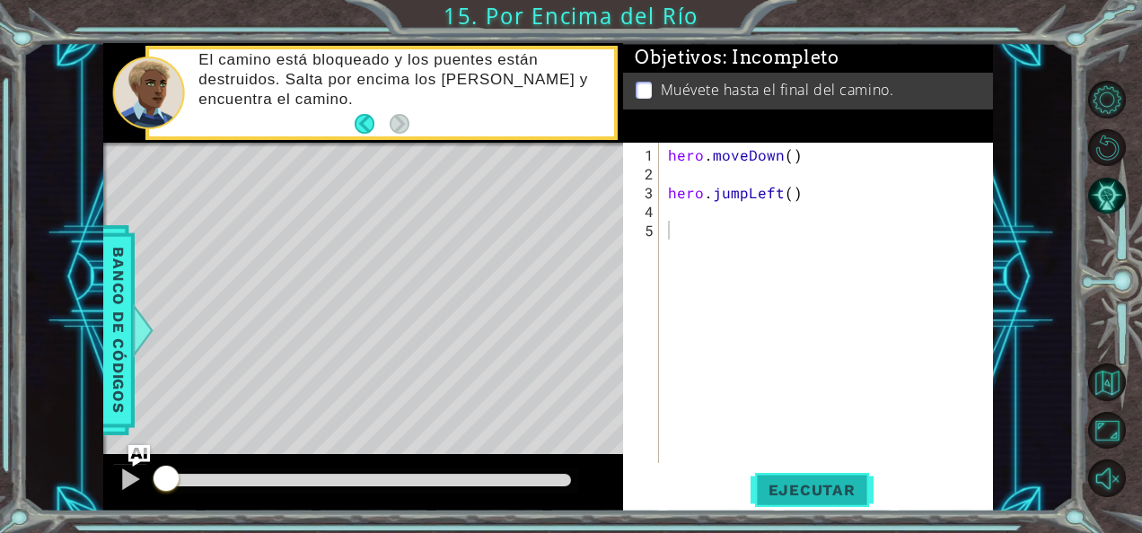
click at [810, 490] on span "Ejecutar" at bounding box center [812, 490] width 123 height 18
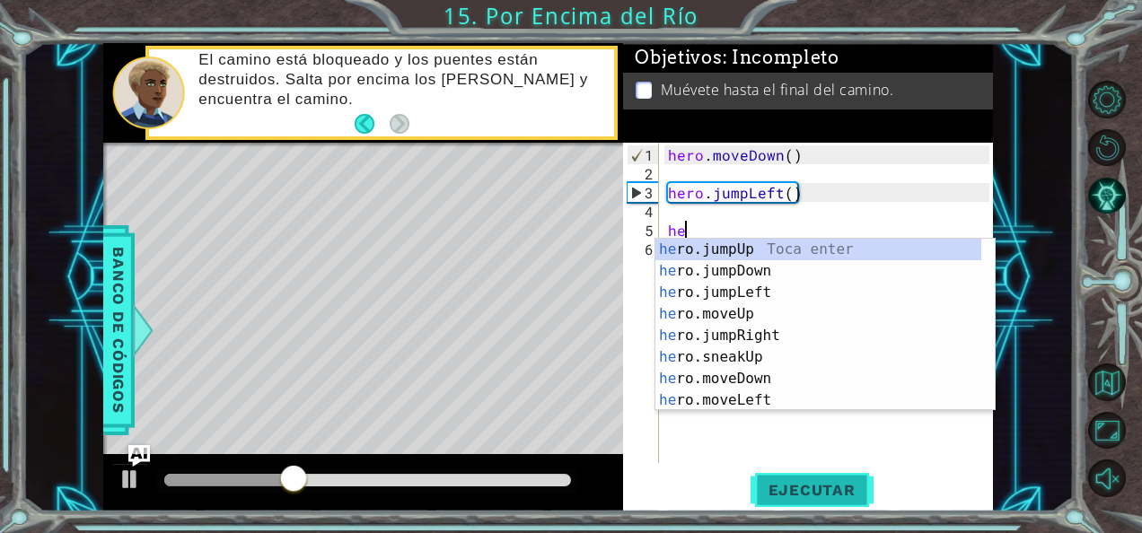
type textarea "hero"
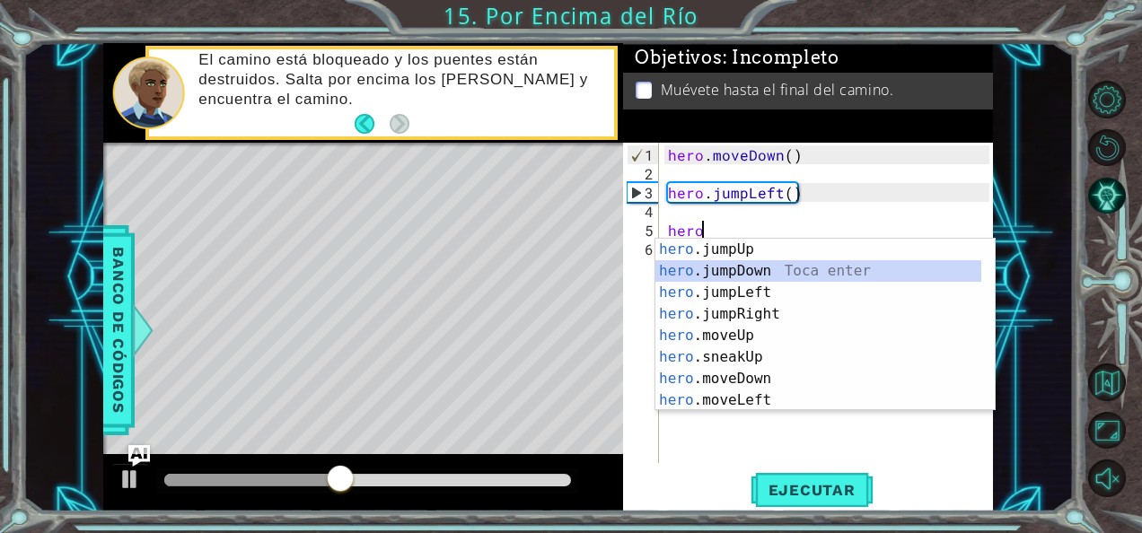
click at [747, 268] on div "hero .jumpUp Toca enter hero .jumpDown Toca enter hero .jumpLeft Toca enter her…" at bounding box center [818, 346] width 327 height 215
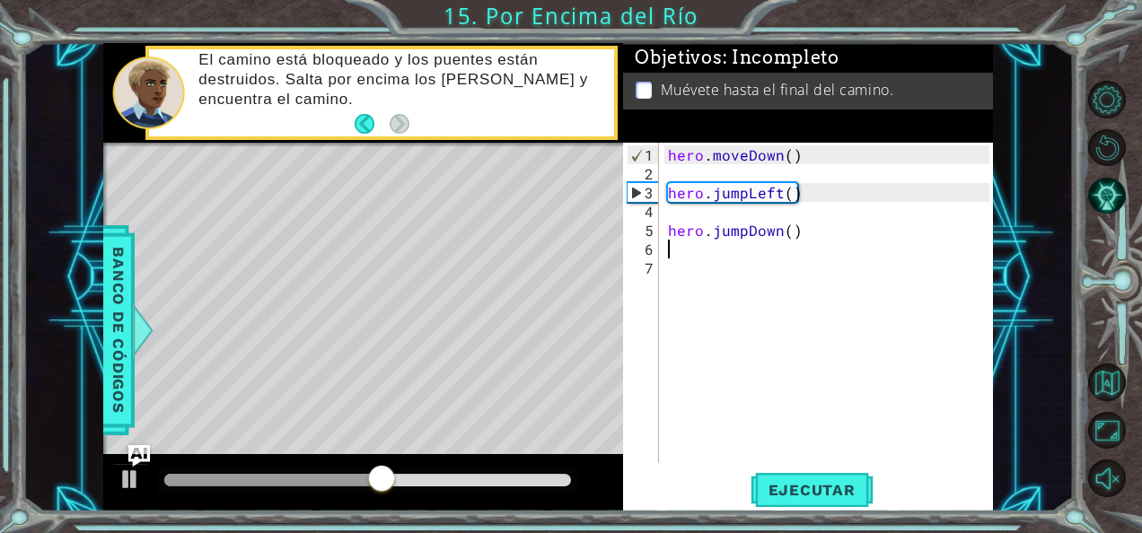
type textarea "hero.jumpDown()"
click at [690, 211] on div "hero . moveDown ( ) hero . jumpLeft ( ) hero . jumpDown ( )" at bounding box center [831, 324] width 334 height 358
type textarea "hero.jumpLeft()"
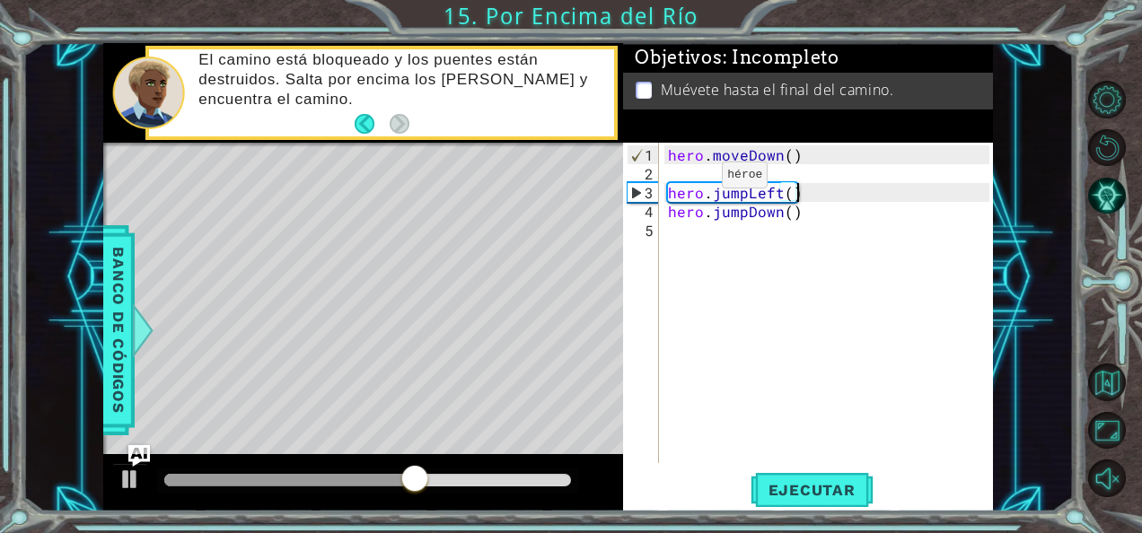
click at [691, 183] on div "hero . moveDown ( ) hero . jumpLeft ( ) hero . jumpDown ( )" at bounding box center [831, 324] width 334 height 358
click at [697, 167] on div "hero . moveDown ( ) hero . jumpLeft ( ) hero . jumpDown ( )" at bounding box center [831, 324] width 334 height 358
type textarea "hero.moveDown()"
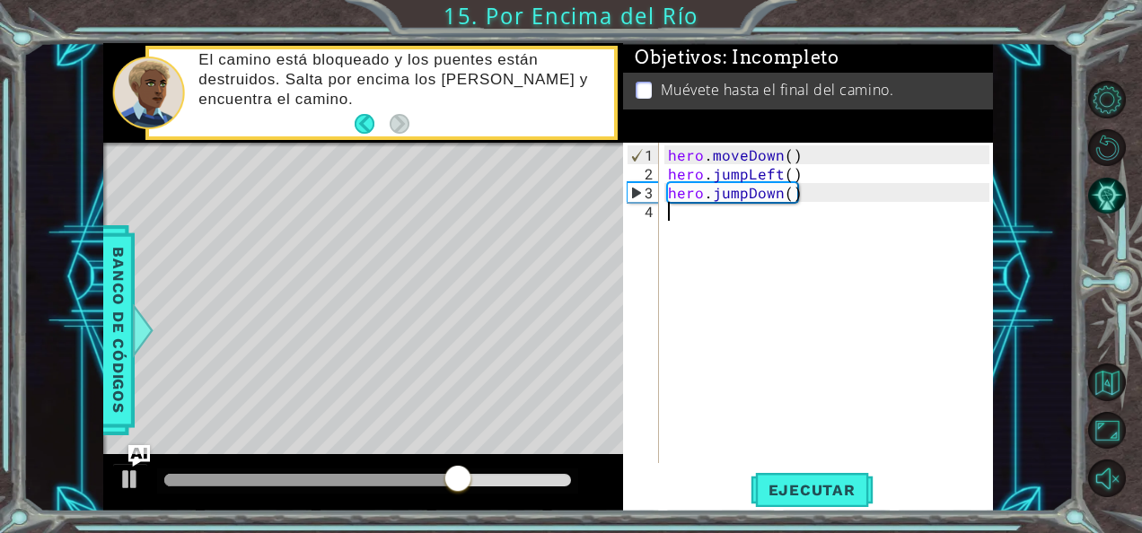
click at [690, 203] on div "hero . moveDown ( ) hero . jumpLeft ( ) hero . jumpDown ( )" at bounding box center [831, 324] width 334 height 358
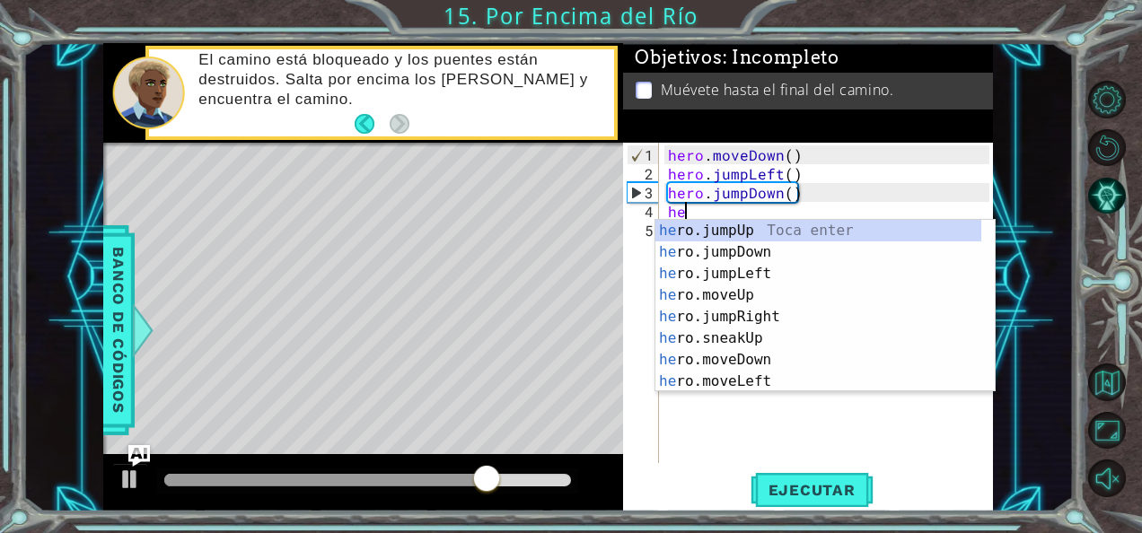
scroll to position [0, 1]
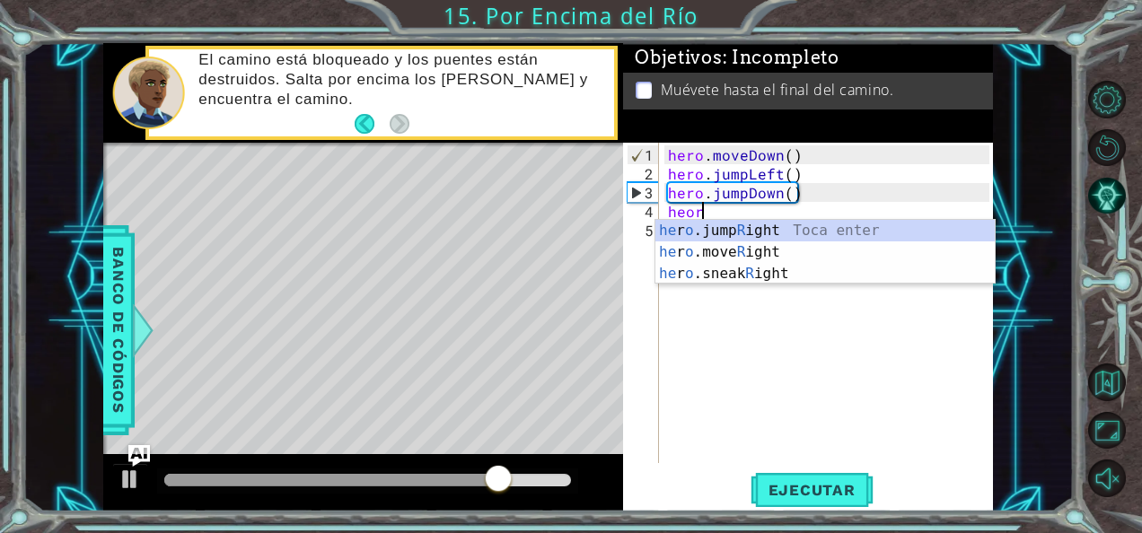
type textarea "he"
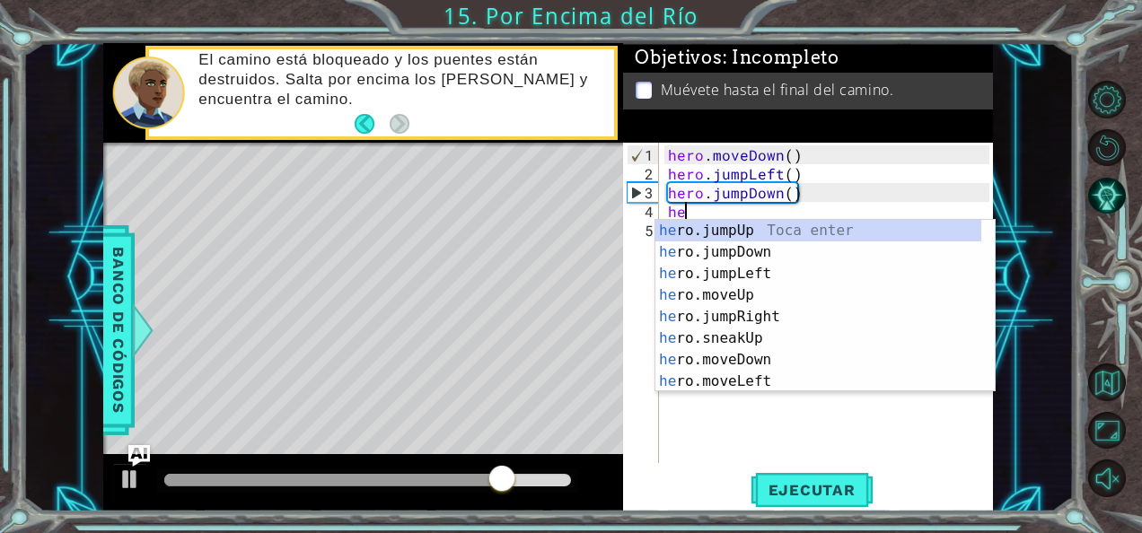
scroll to position [0, 0]
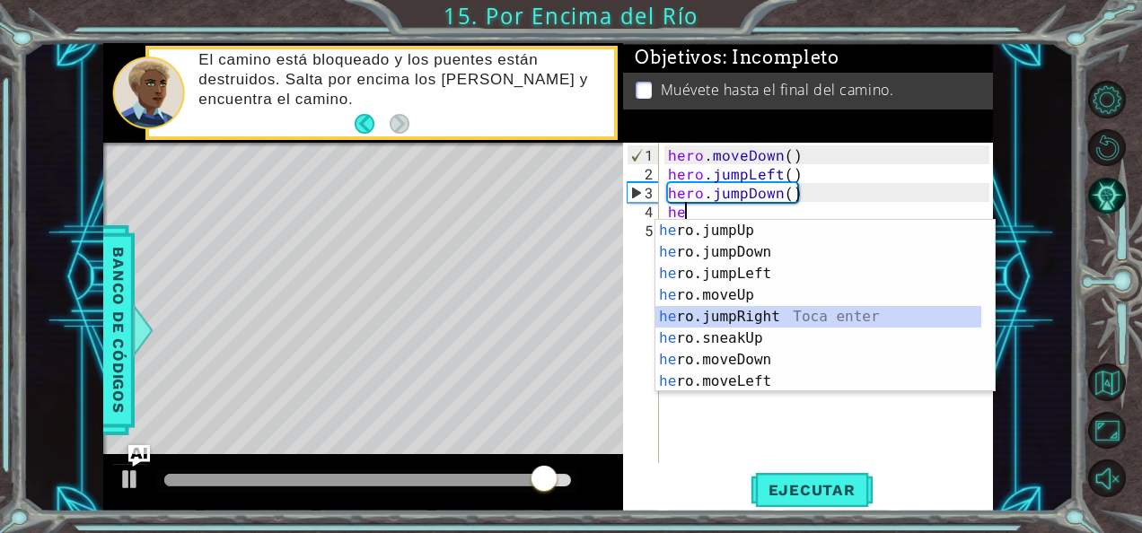
click at [752, 315] on div "he ro.jumpUp Toca enter he ro.jumpDown Toca enter he ro.jumpLeft Toca enter he …" at bounding box center [818, 327] width 327 height 215
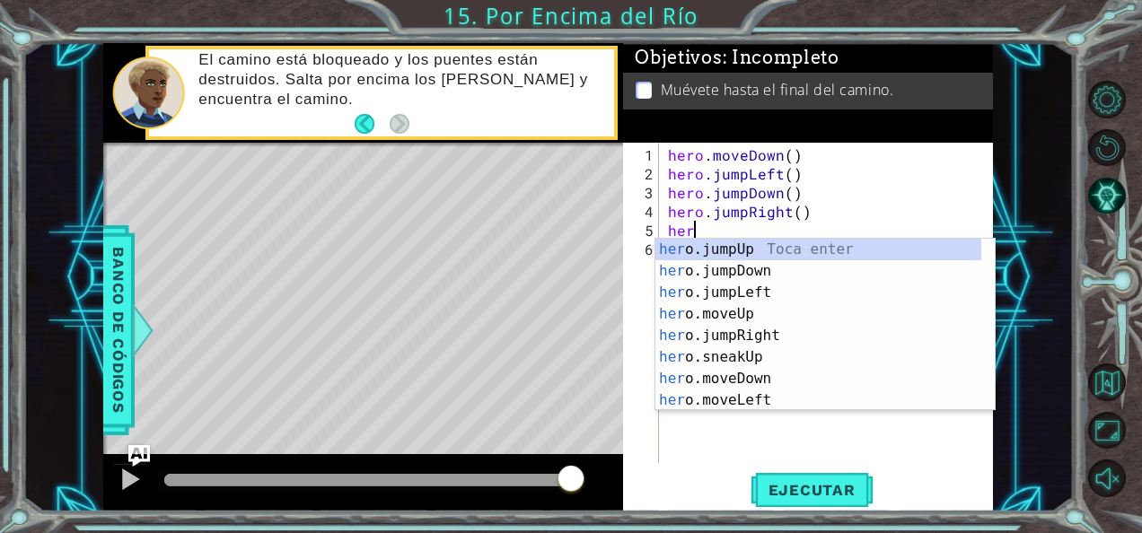
type textarea "h"
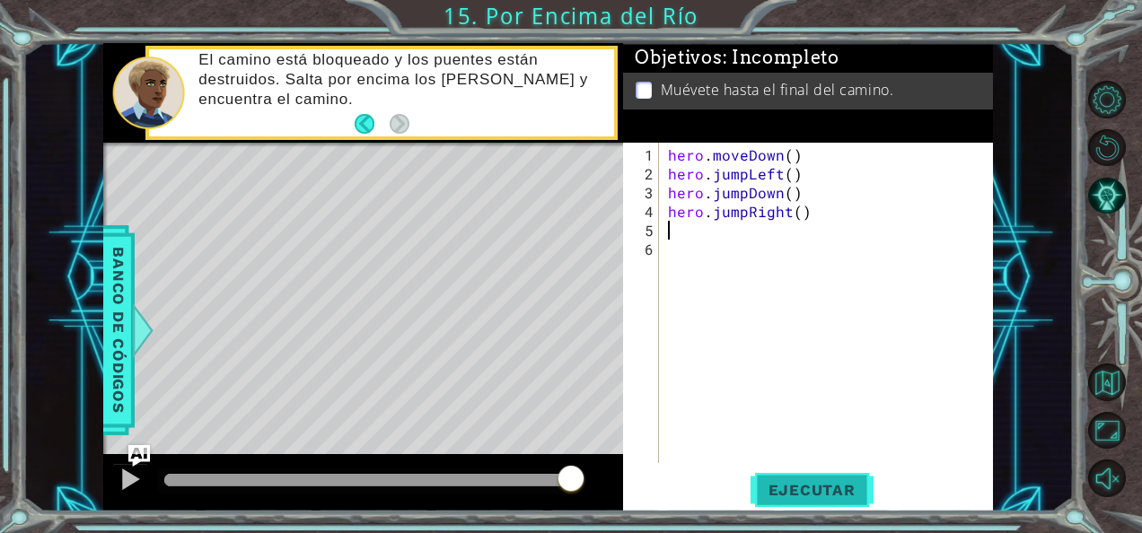
click at [854, 501] on button "Ejecutar" at bounding box center [812, 489] width 123 height 37
